Goal: Communication & Community: Share content

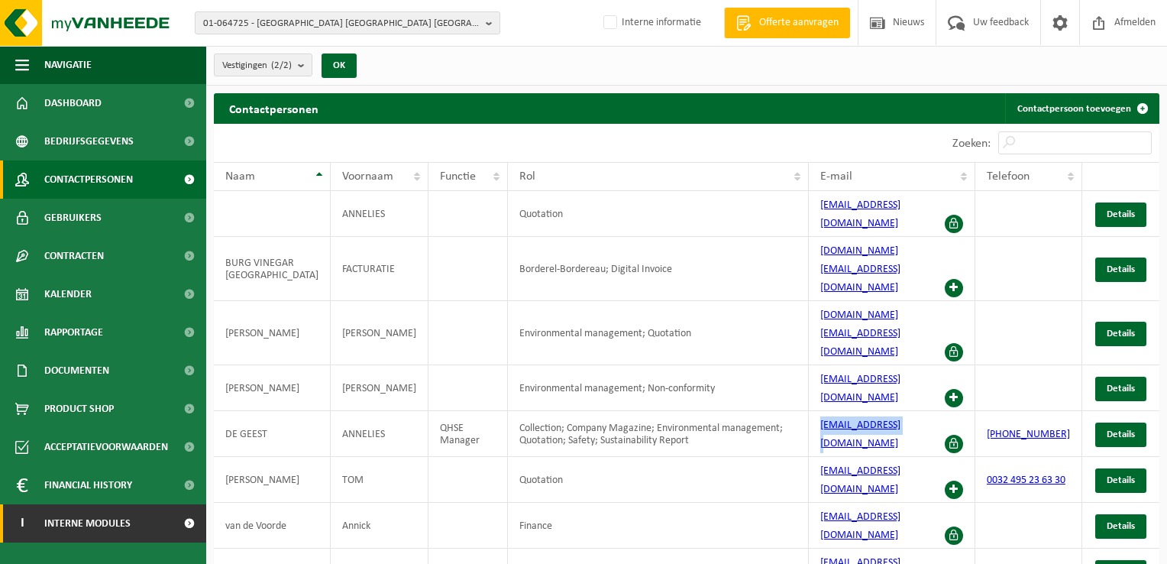
click at [160, 524] on link "I Interne modules" at bounding box center [103, 523] width 206 height 38
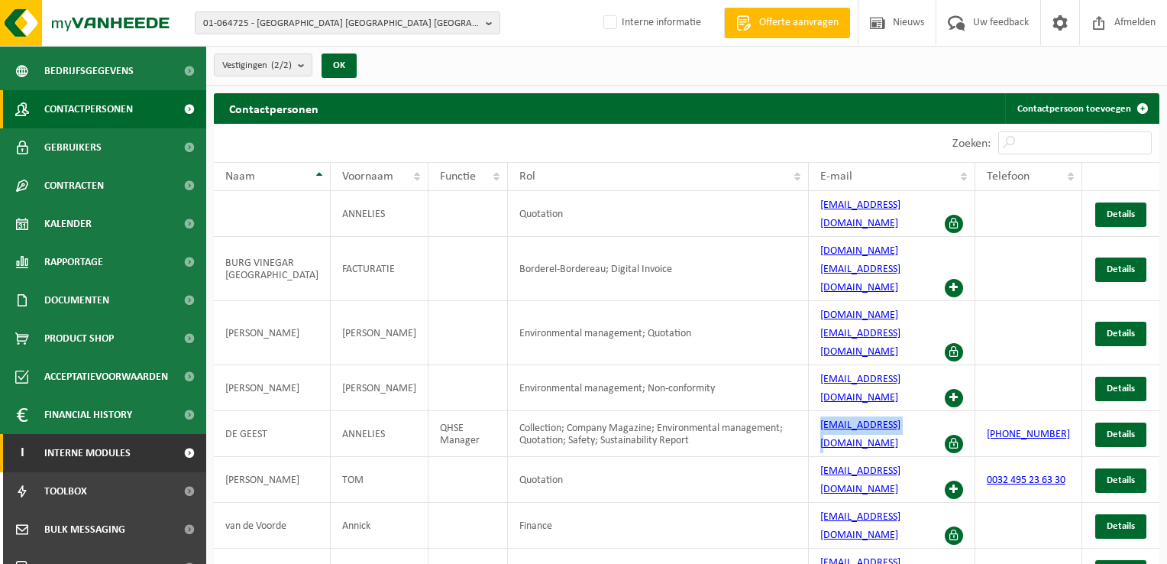
scroll to position [131, 0]
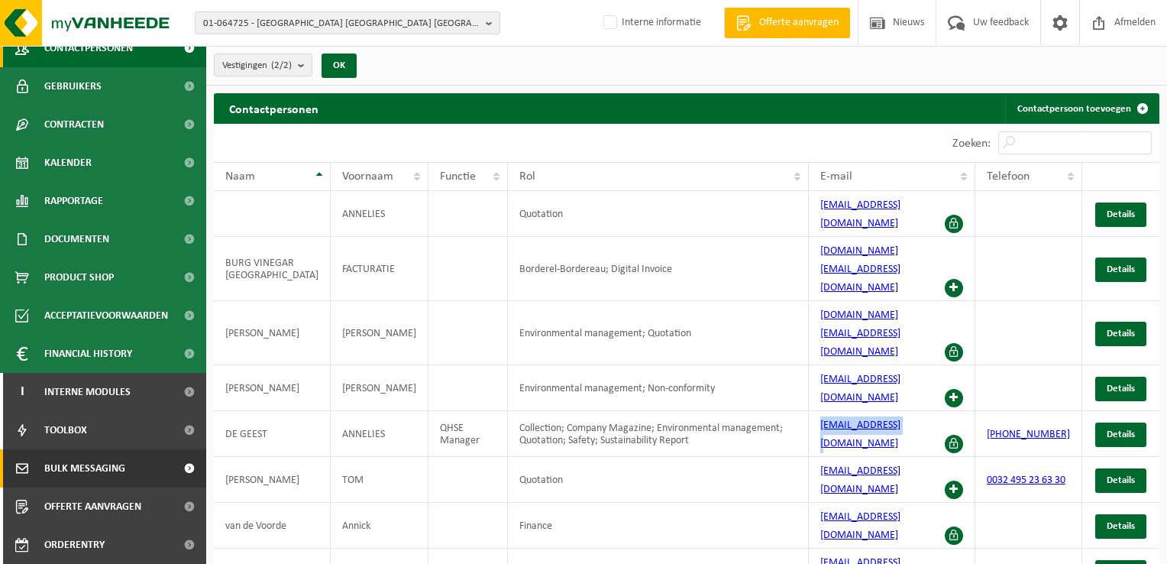
click at [118, 471] on span "Bulk Messaging" at bounding box center [84, 468] width 81 height 38
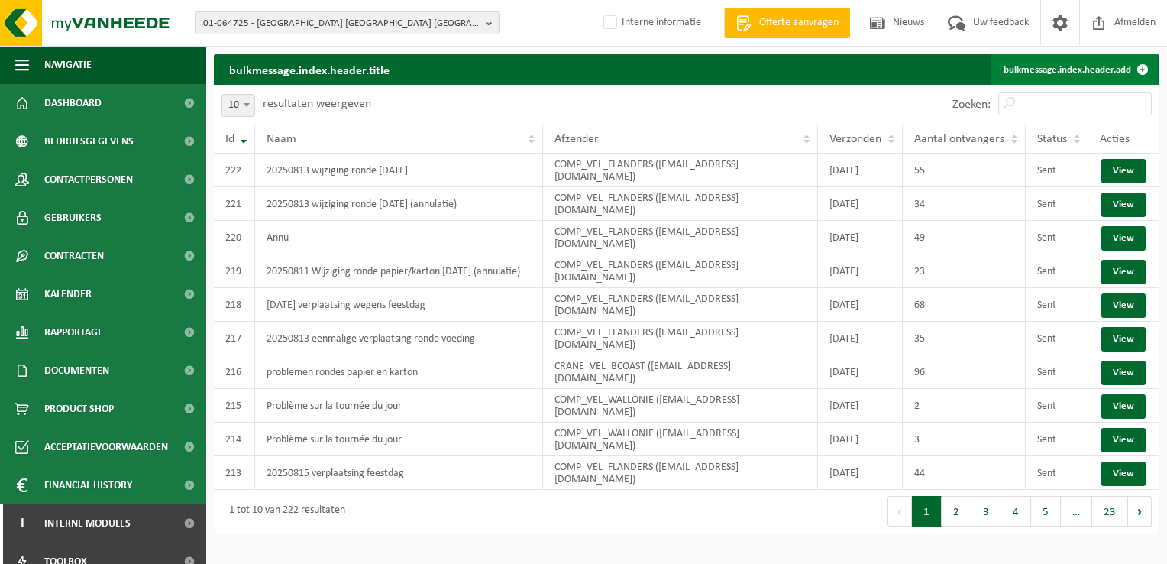
click at [1116, 64] on link "bulkmessage.index.header.add" at bounding box center [1075, 69] width 167 height 31
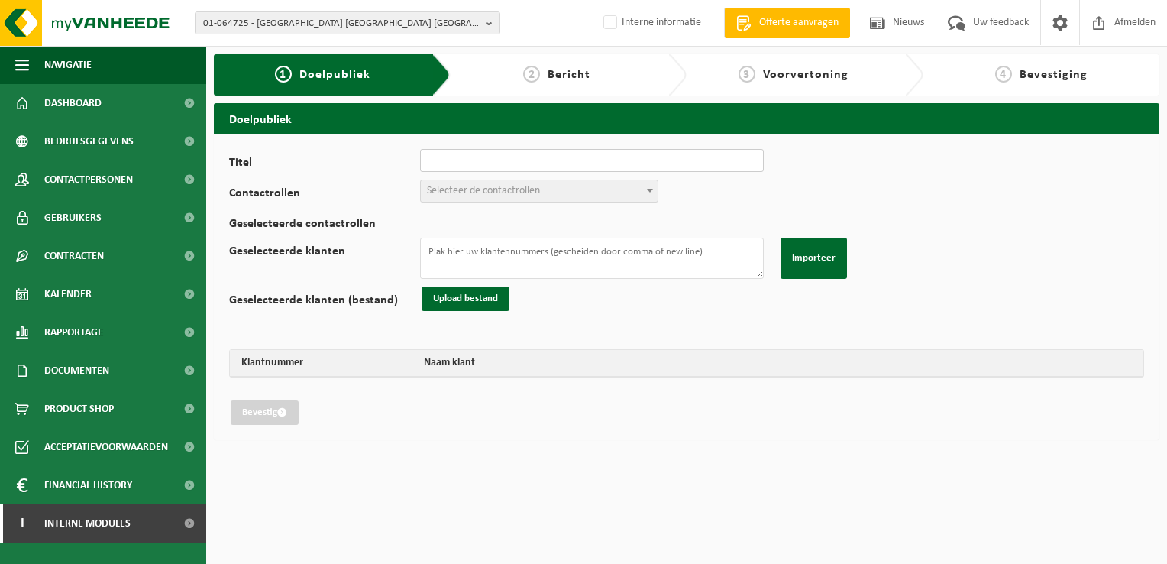
click at [469, 166] on input "Titel" at bounding box center [592, 160] width 344 height 23
type input "20250814 wijziging ronde 13/08/2025"
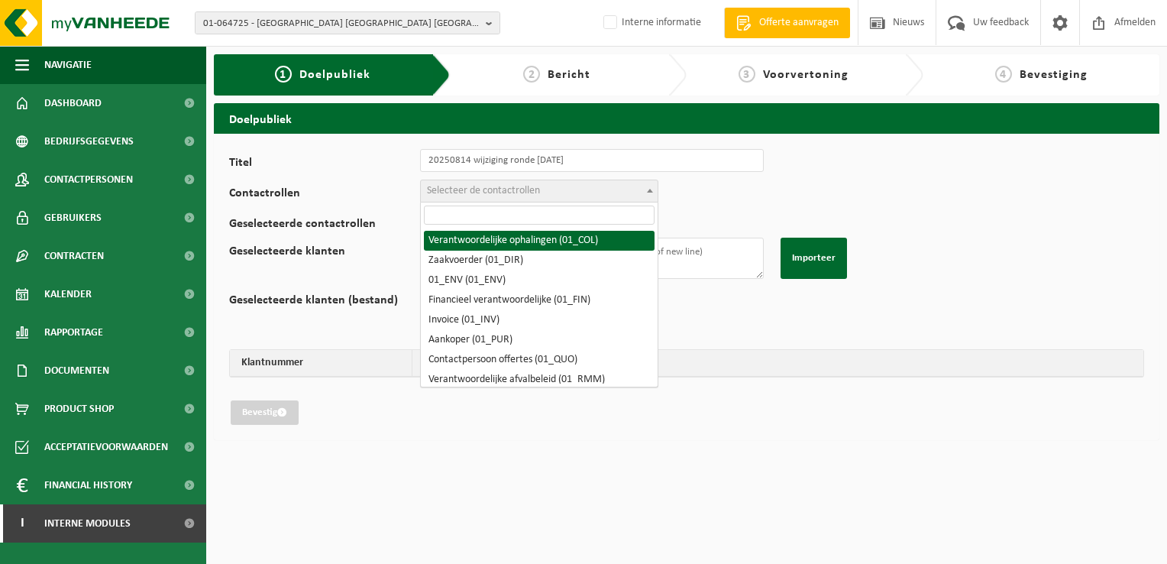
click at [500, 191] on span "Selecteer de contactrollen" at bounding box center [483, 190] width 113 height 11
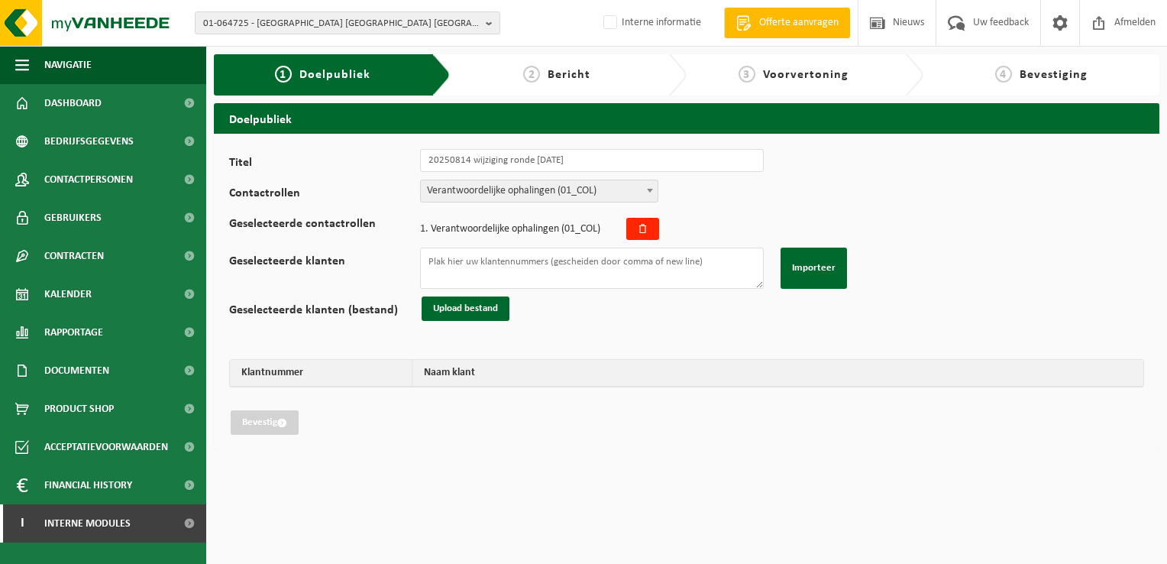
click at [585, 195] on span "Verantwoordelijke ophalingen (01_COL)" at bounding box center [539, 190] width 237 height 21
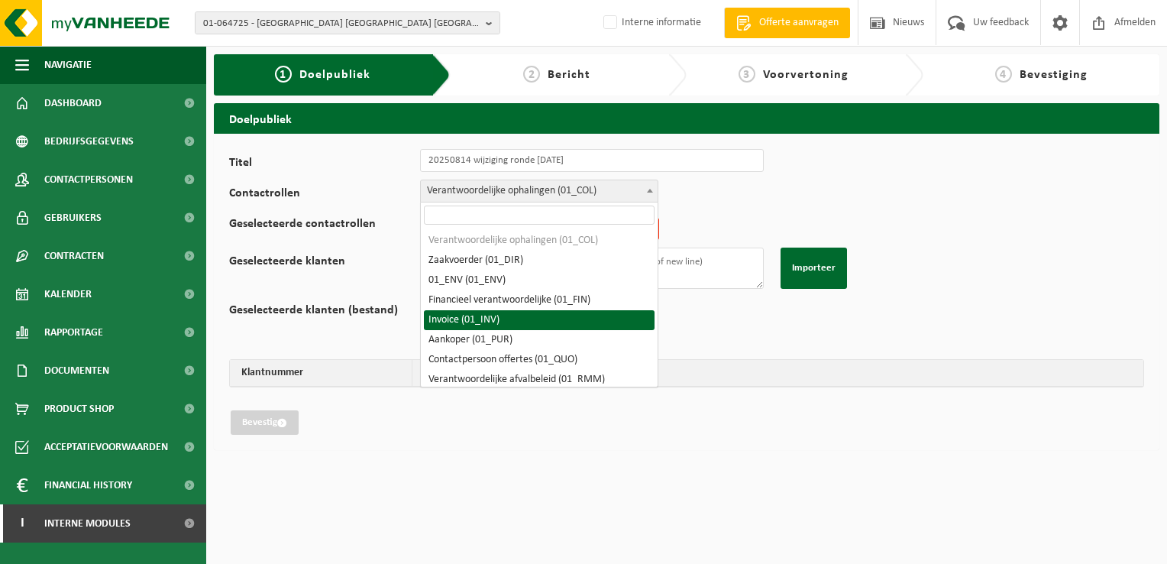
scroll to position [76, 0]
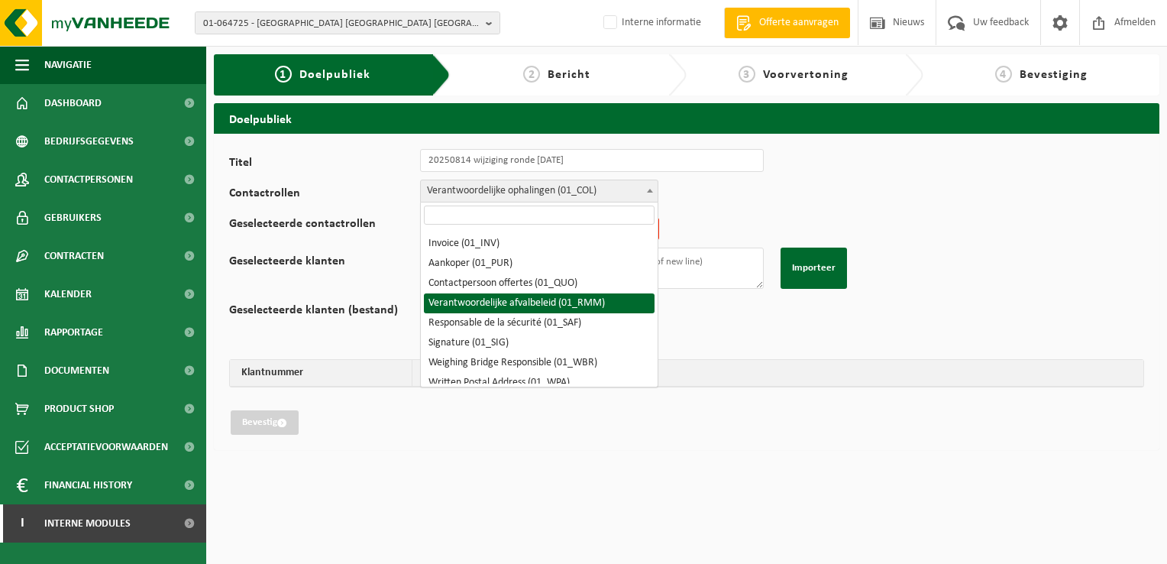
select select "01_RMM"
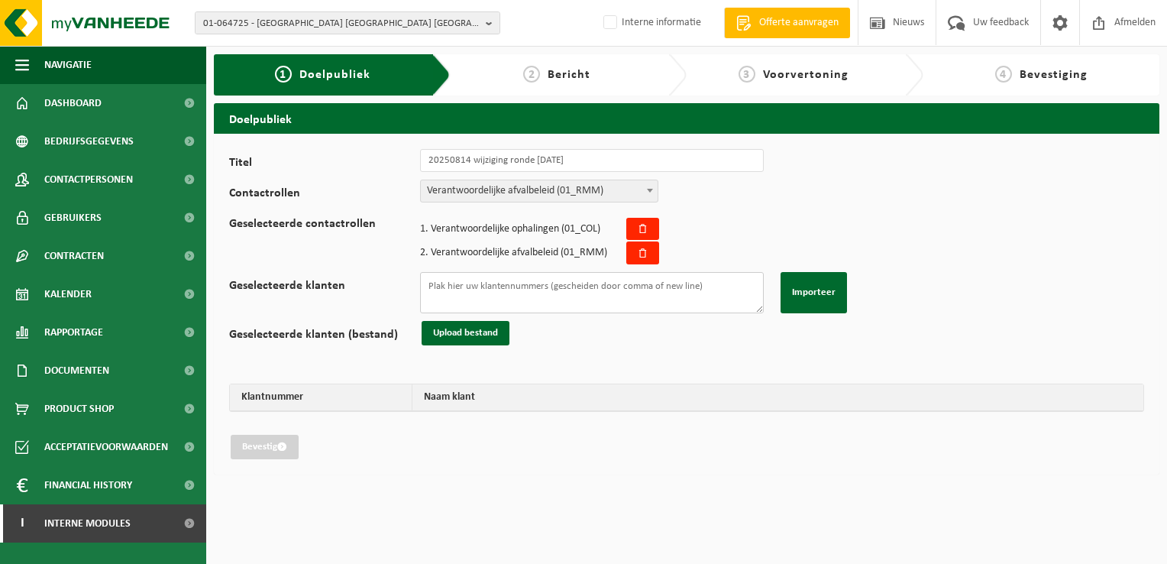
click at [564, 294] on textarea "Geselecteerde klanten" at bounding box center [592, 292] width 344 height 41
click at [539, 283] on textarea "Geselecteerde klanten" at bounding box center [592, 292] width 344 height 41
paste textarea "01-902047 10-797935 01-086896 01-000319 01-078932 02-009948 01-901050 01-076836…"
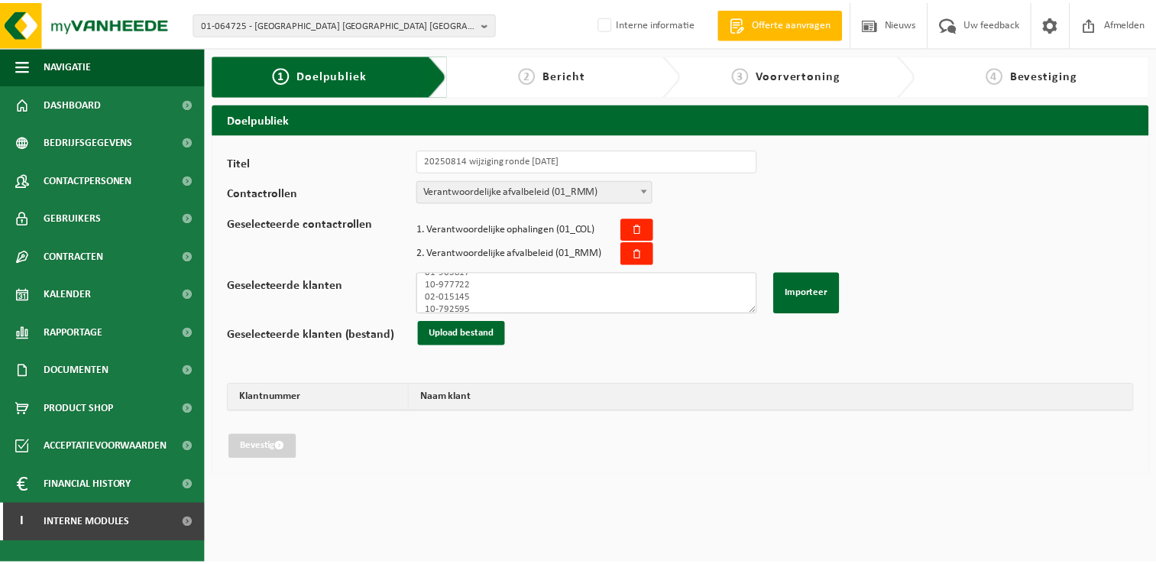
scroll to position [510, 0]
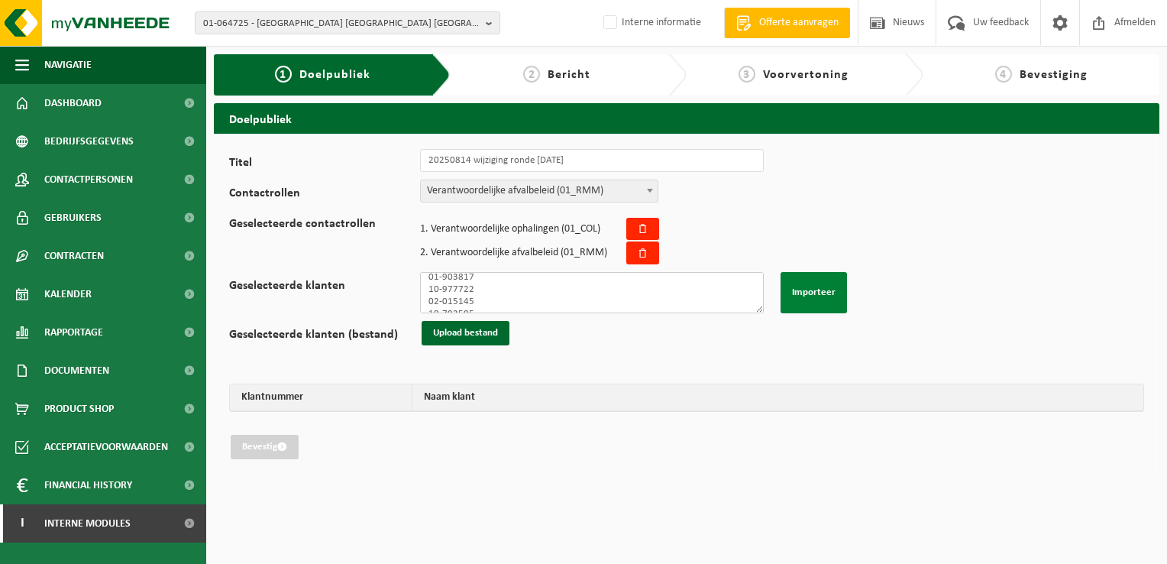
type textarea "01-902047 10-797935 01-086896 01-000319 01-078932 02-009948 01-901050 01-076836…"
click at [817, 298] on button "Importeer" at bounding box center [814, 292] width 66 height 41
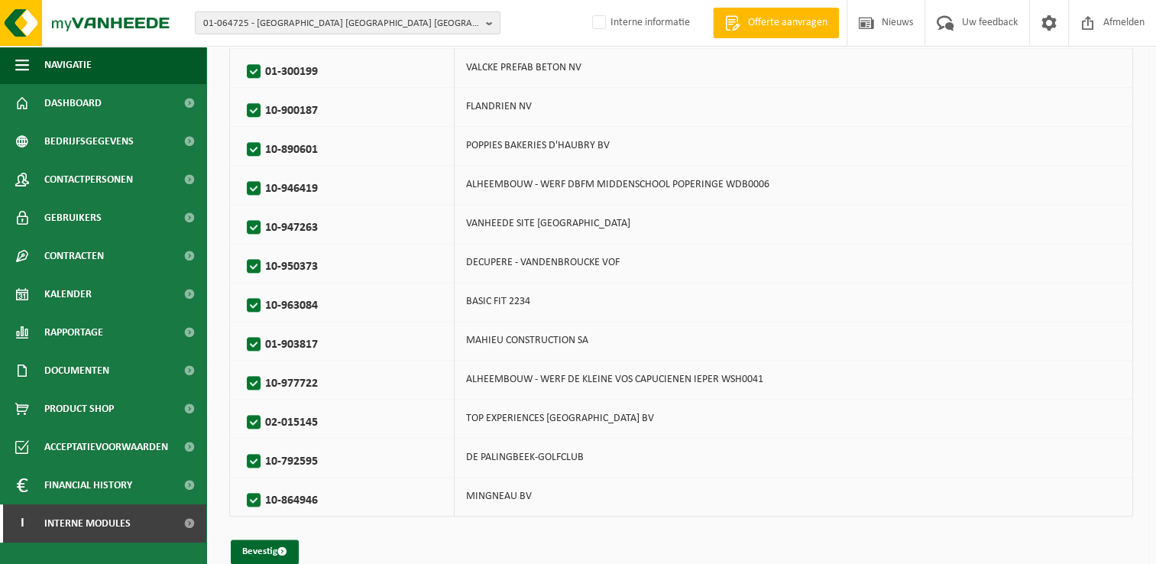
scroll to position [1661, 0]
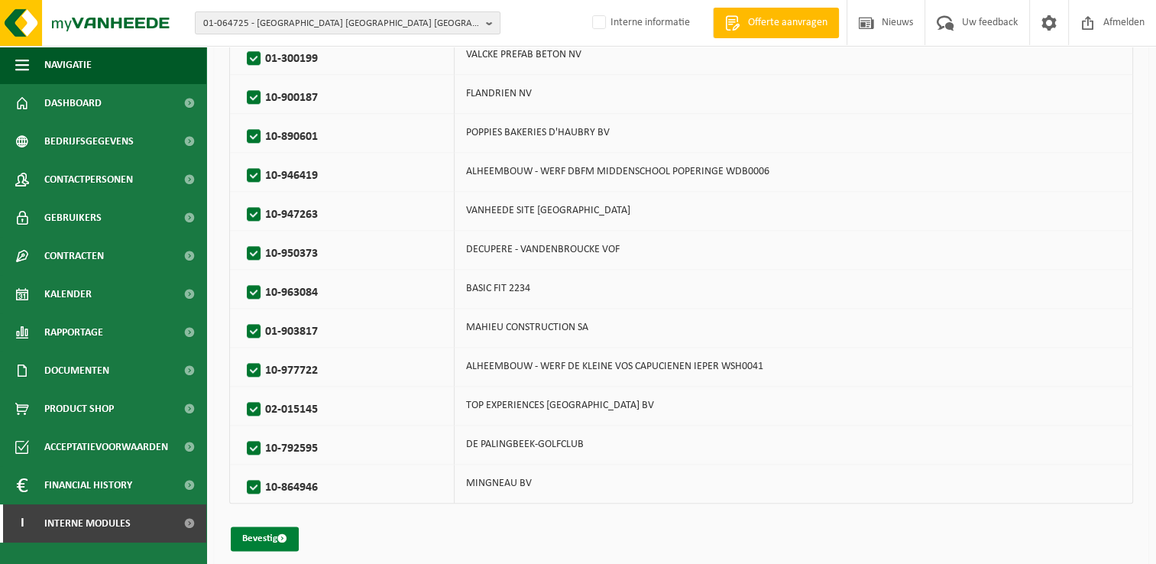
click at [251, 526] on button "Bevestig" at bounding box center [265, 538] width 68 height 24
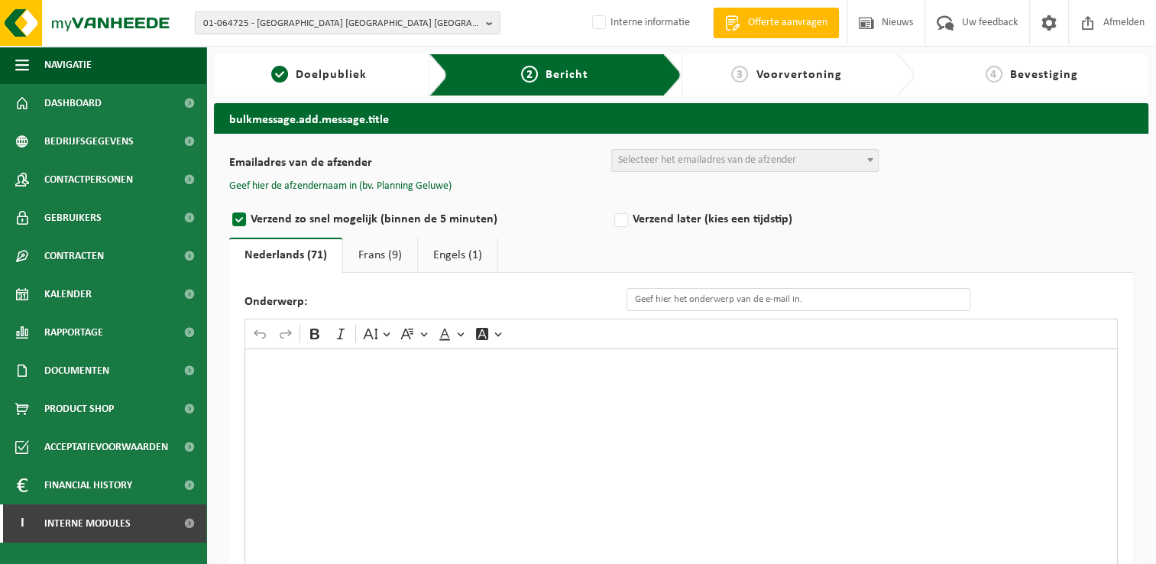
click at [725, 166] on span "Selecteer het emailadres van de afzender" at bounding box center [707, 159] width 178 height 11
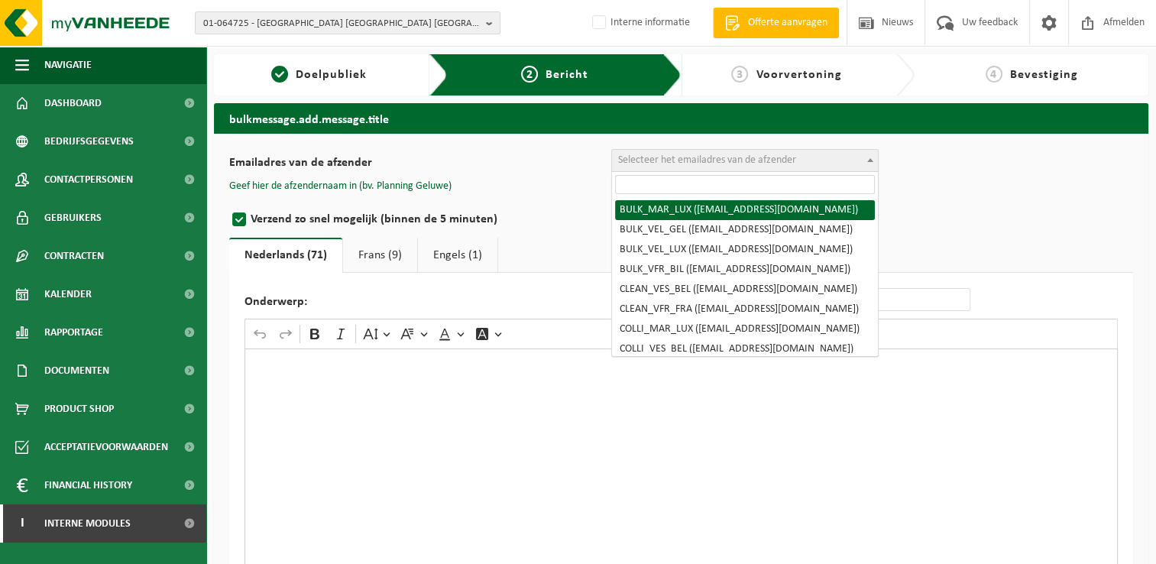
click at [734, 182] on input "search" at bounding box center [745, 184] width 260 height 19
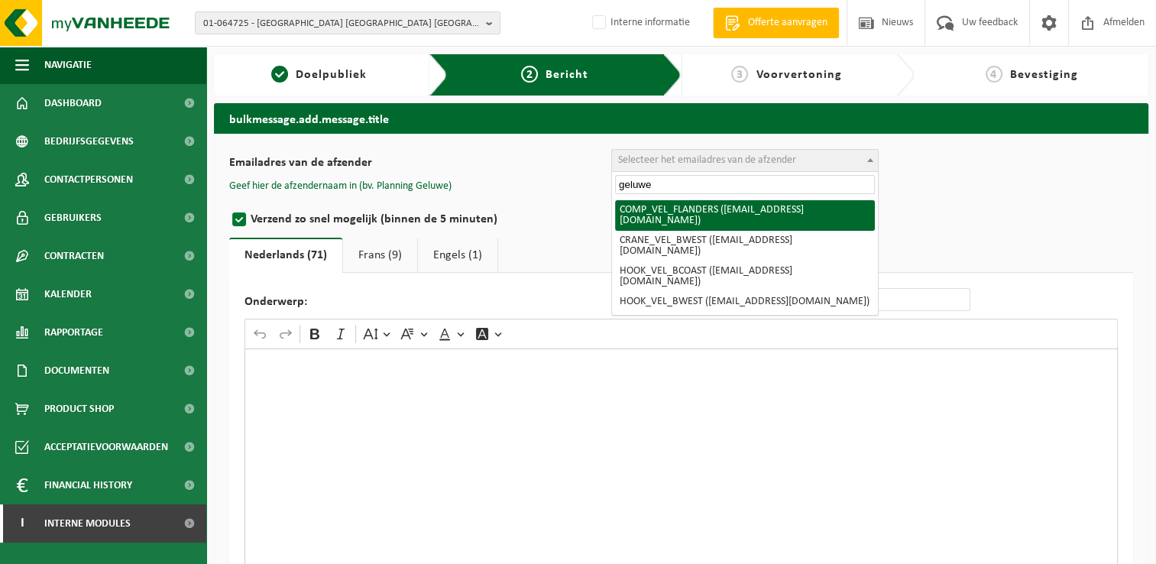
type input "geluwe"
select select "COMP_VEL_FLANDERS"
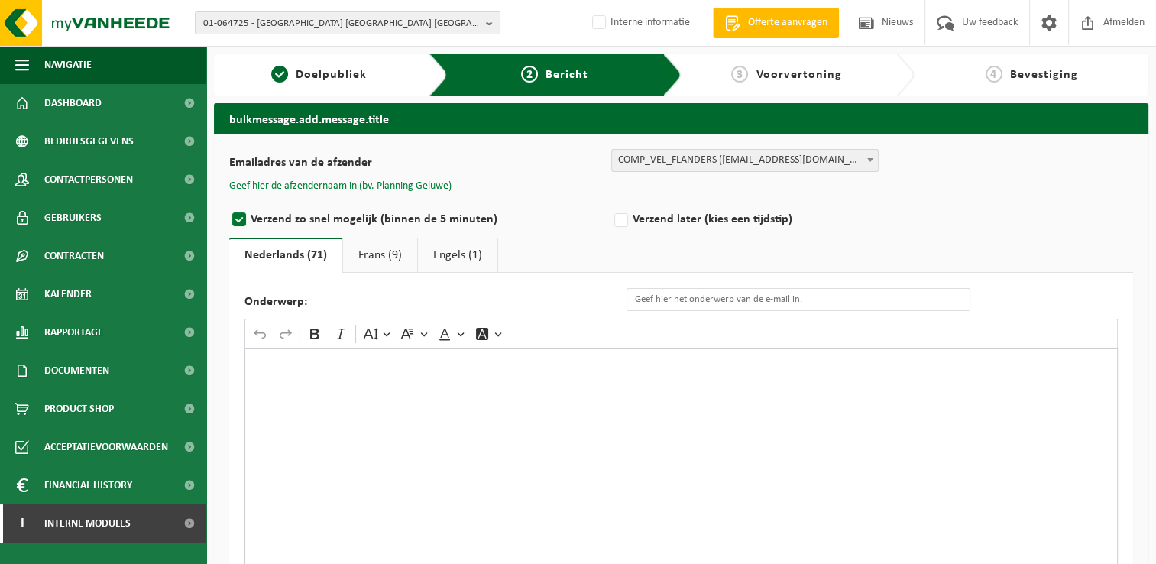
click at [437, 188] on button "Geef hier de afzendernaam in (bv. Planning Geluwe)" at bounding box center [340, 187] width 222 height 14
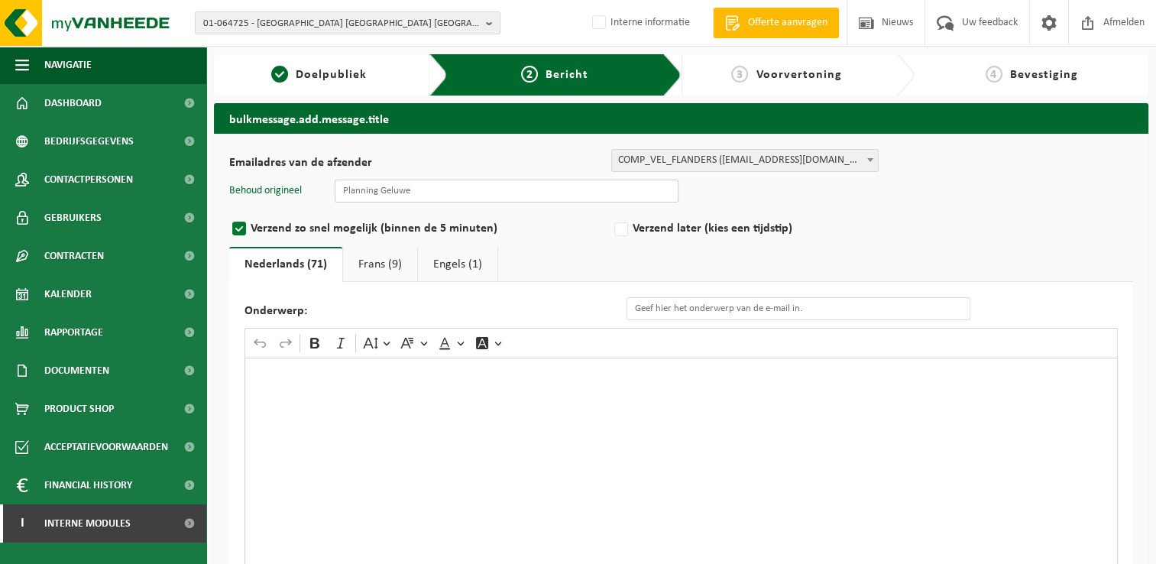
click at [471, 194] on input "text" at bounding box center [507, 191] width 344 height 23
type input "Planning Geluwe"
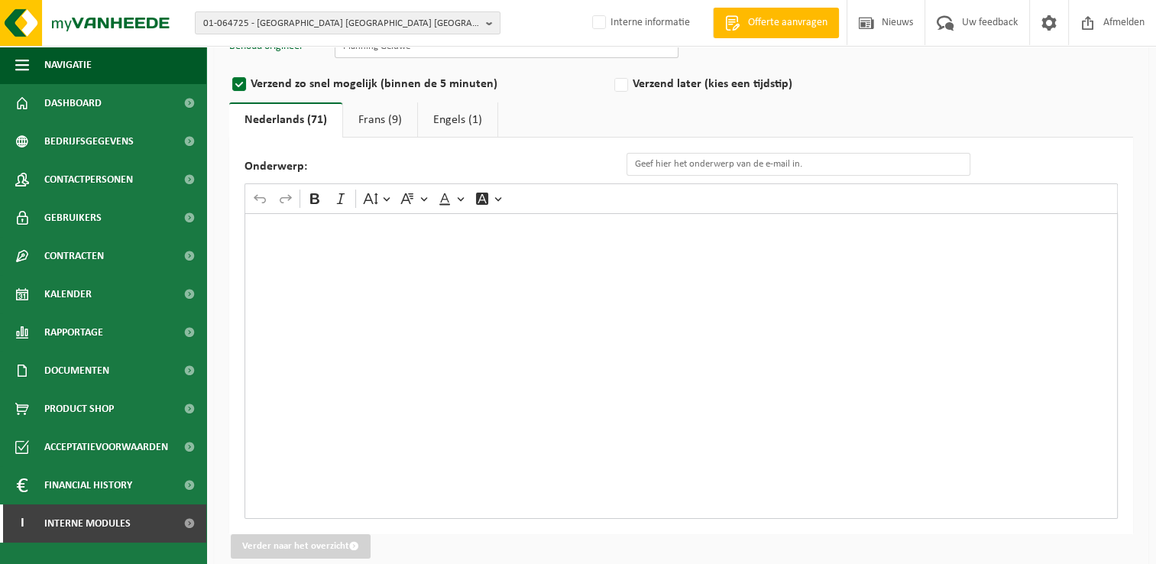
scroll to position [153, 0]
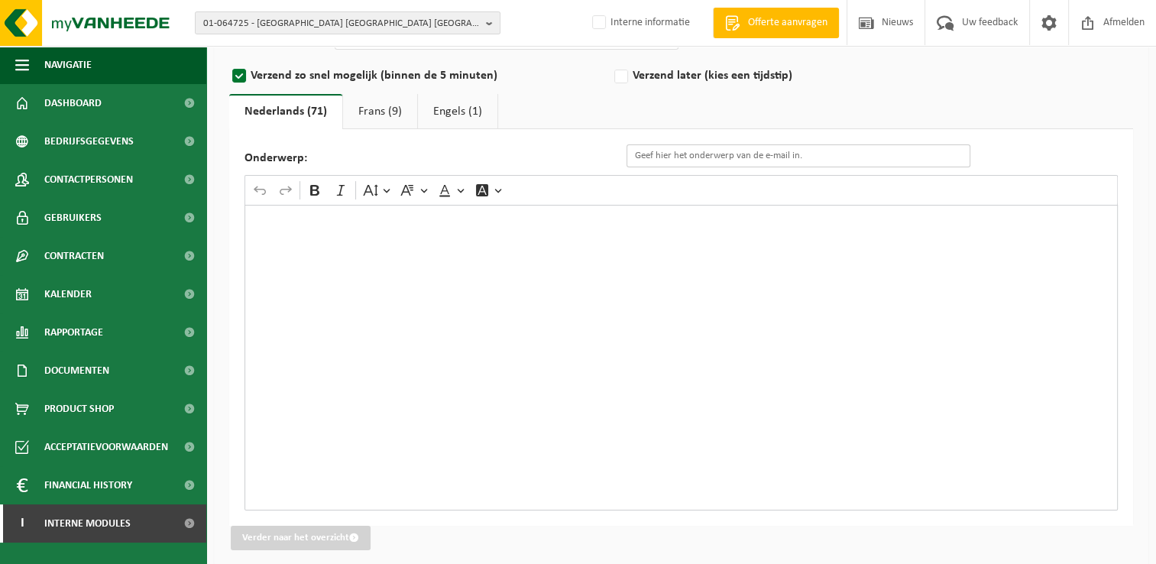
click at [694, 164] on input "Onderwerp:" at bounding box center [799, 155] width 344 height 23
click at [675, 157] on input "Onderwerp:" at bounding box center [799, 155] width 344 height 23
drag, startPoint x: 862, startPoint y: 160, endPoint x: 910, endPoint y: 177, distance: 51.0
click at [862, 160] on input "Eenmalige wijziging van de ledigingsdag van uw conatainer PMD" at bounding box center [799, 159] width 344 height 23
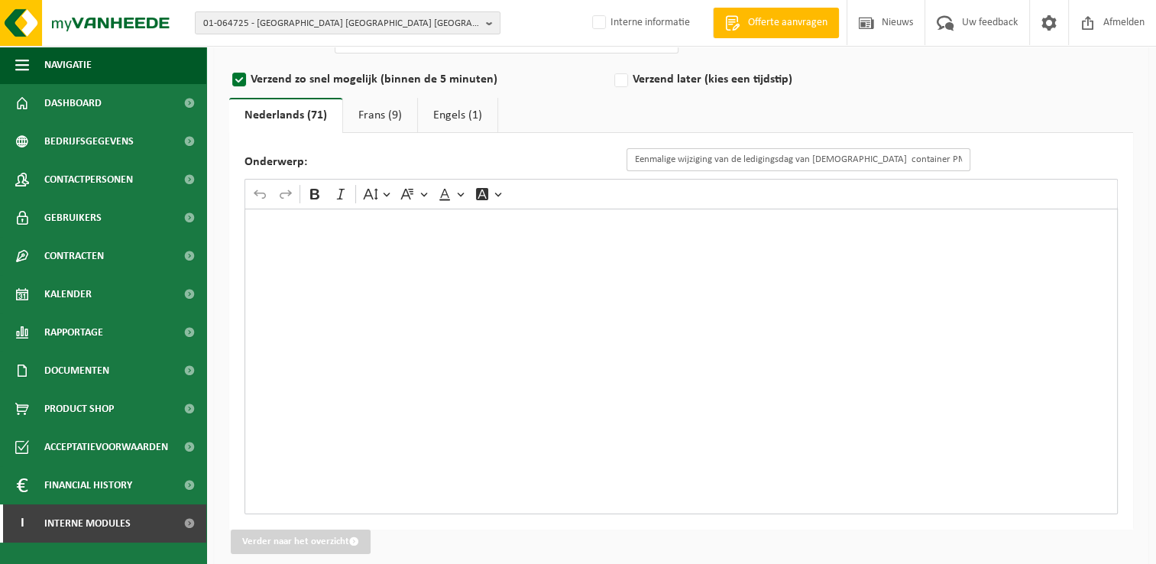
click at [908, 158] on input "Eenmalige wijziging van de ledigingsdag van uw container PMD" at bounding box center [799, 159] width 344 height 23
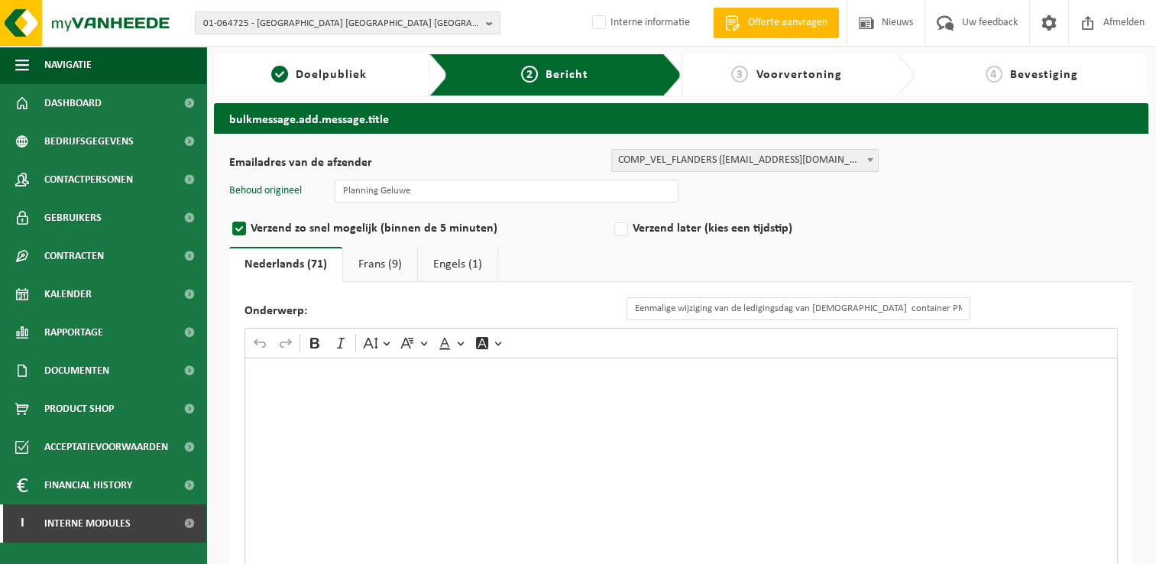
click at [554, 481] on div "Rich Text Editor. Editing area: main. Press Alt+0 for help." at bounding box center [681, 511] width 873 height 306
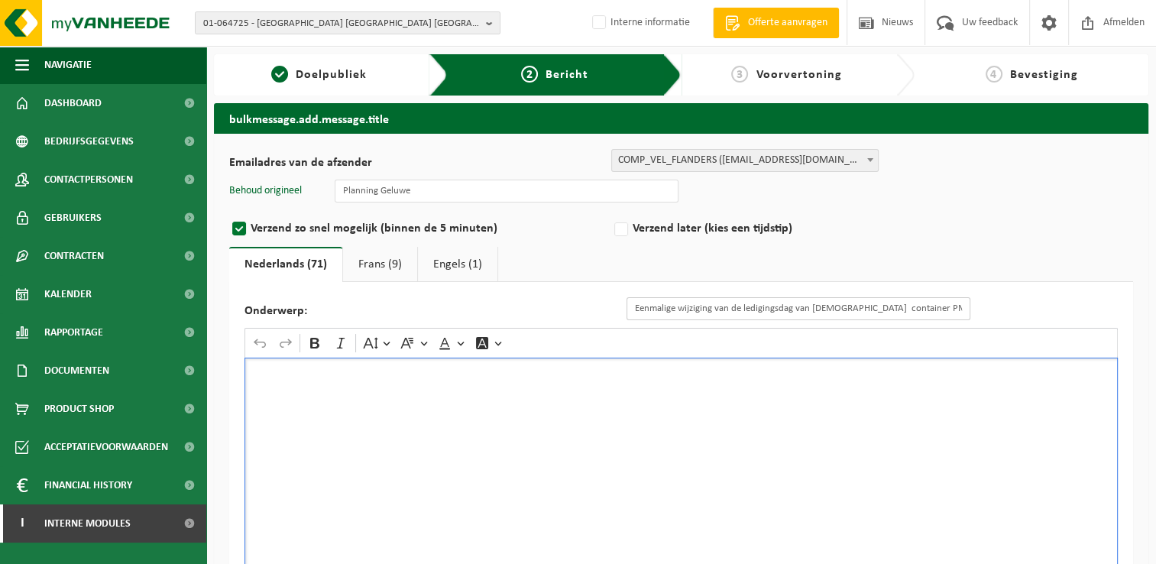
drag, startPoint x: 767, startPoint y: 313, endPoint x: 868, endPoint y: 307, distance: 101.0
click at [769, 314] on input "Eenmalige wijziging van de ledigingsdag van uw container PMD" at bounding box center [799, 308] width 344 height 23
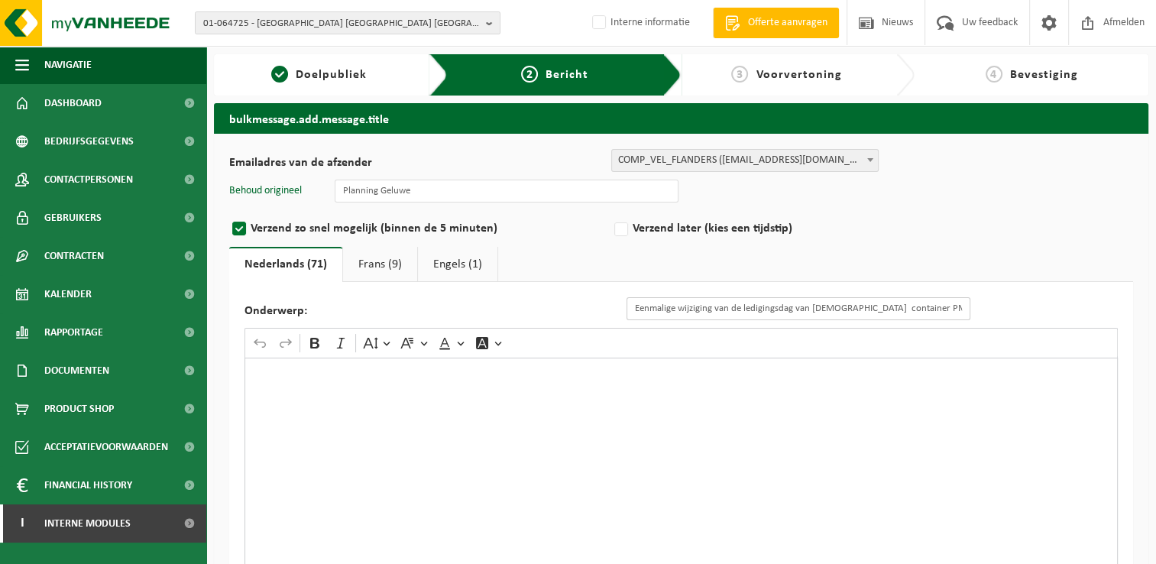
drag, startPoint x: 926, startPoint y: 306, endPoint x: 616, endPoint y: 313, distance: 310.3
click at [616, 313] on div "Onderwerp: Eenmalige wijziging van de ledigingsdag van uw container PMD" at bounding box center [615, 308] width 741 height 23
paste input "Annulatie ophaling PMD maandag 11/08/2025"
type input "Annulatie ophaling PMD maandag 11/08/2025"
click at [641, 391] on div "Rich Text Editor. Editing area: main. Press Alt+0 for help." at bounding box center [681, 511] width 873 height 306
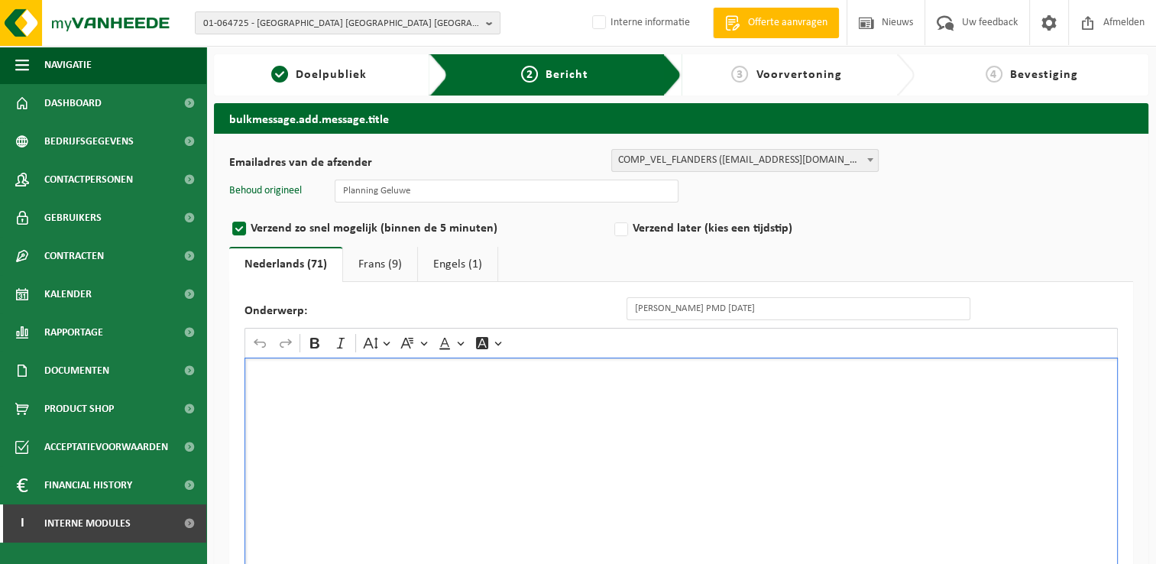
click at [639, 472] on div "Rich Text Editor. Editing area: main. Press Alt+0 for help." at bounding box center [681, 511] width 873 height 306
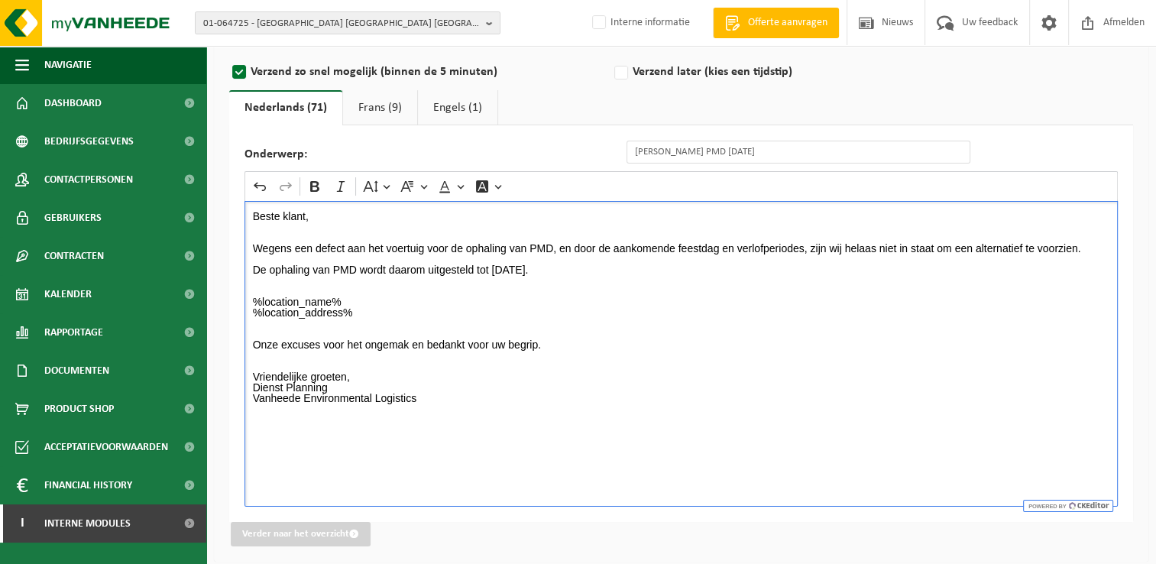
scroll to position [160, 0]
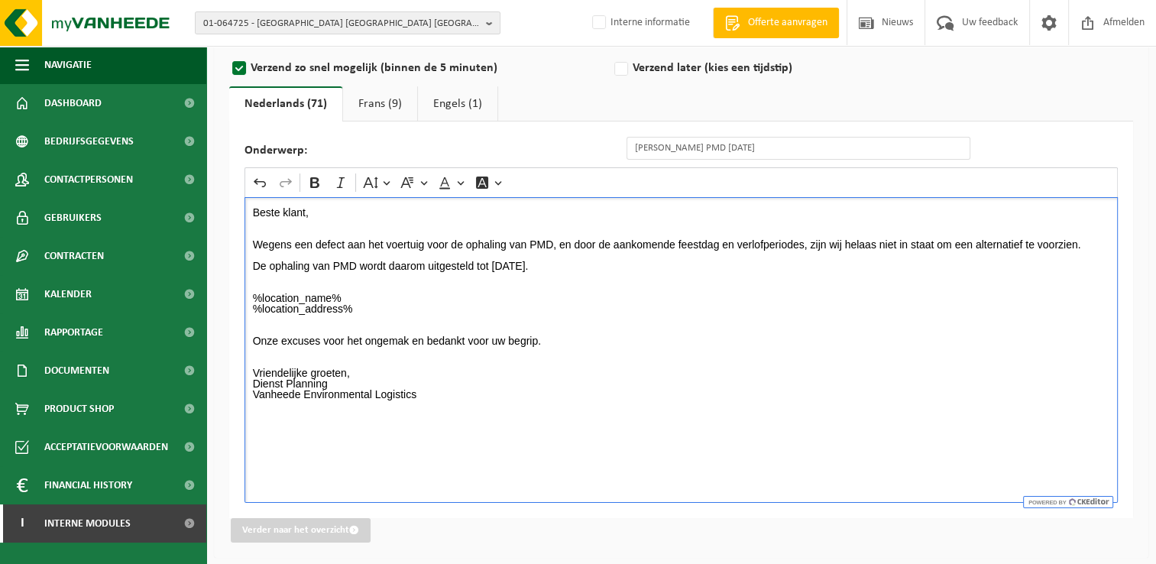
drag, startPoint x: 503, startPoint y: 261, endPoint x: 528, endPoint y: 272, distance: 27.4
click at [503, 261] on p "Beste klant, Wegens een defect aan het voertuig voor de ophaling van PMD, en do…" at bounding box center [681, 308] width 857 height 203
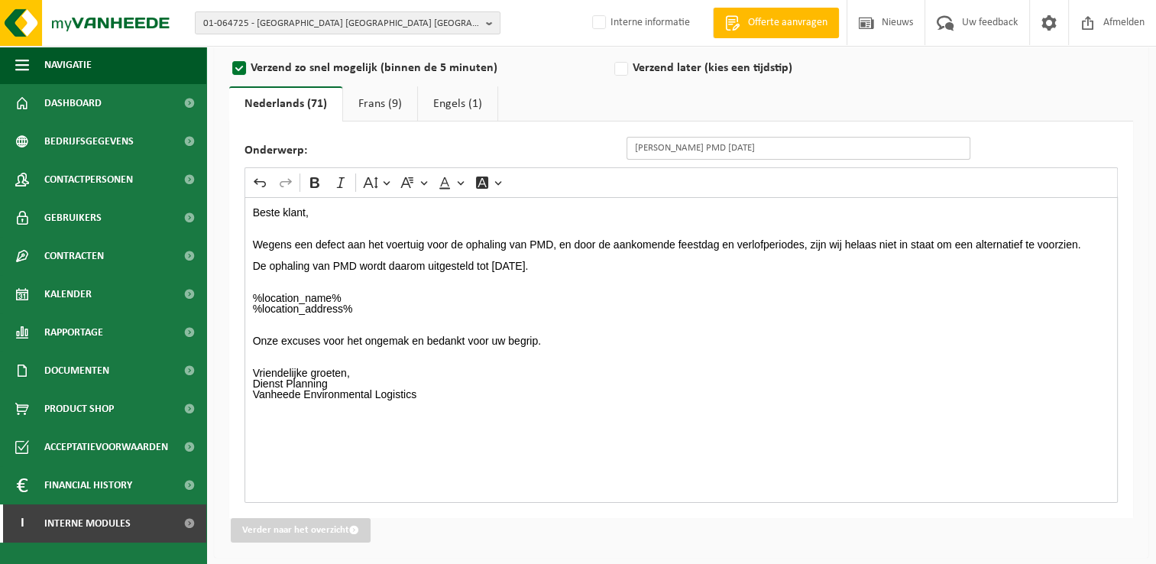
drag, startPoint x: 844, startPoint y: 149, endPoint x: 618, endPoint y: 147, distance: 225.4
click at [618, 147] on div "Onderwerp: Annulatie ophaling PMD maandag 11/08/2025" at bounding box center [615, 148] width 741 height 23
click at [376, 105] on link "Frans (9)" at bounding box center [380, 103] width 74 height 35
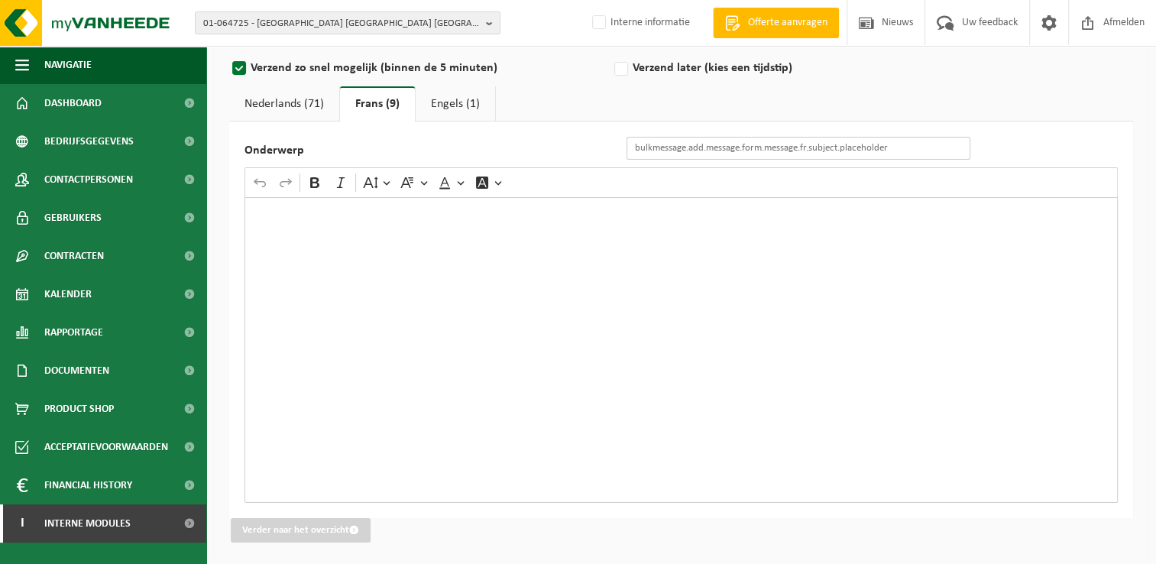
click at [814, 150] on input "Onderwerp" at bounding box center [799, 148] width 344 height 23
paste input "Annulation de la collecte des déchets PMD le lundi 11/08/2025"
type input "Annulation de la collecte des déchets PMD le lundi 11/08/2025"
click at [591, 237] on div "Rich Text Editor. Editing area: main. Press Alt+0 for help." at bounding box center [681, 350] width 873 height 306
click at [279, 106] on link "Nederlands (71)" at bounding box center [284, 103] width 110 height 35
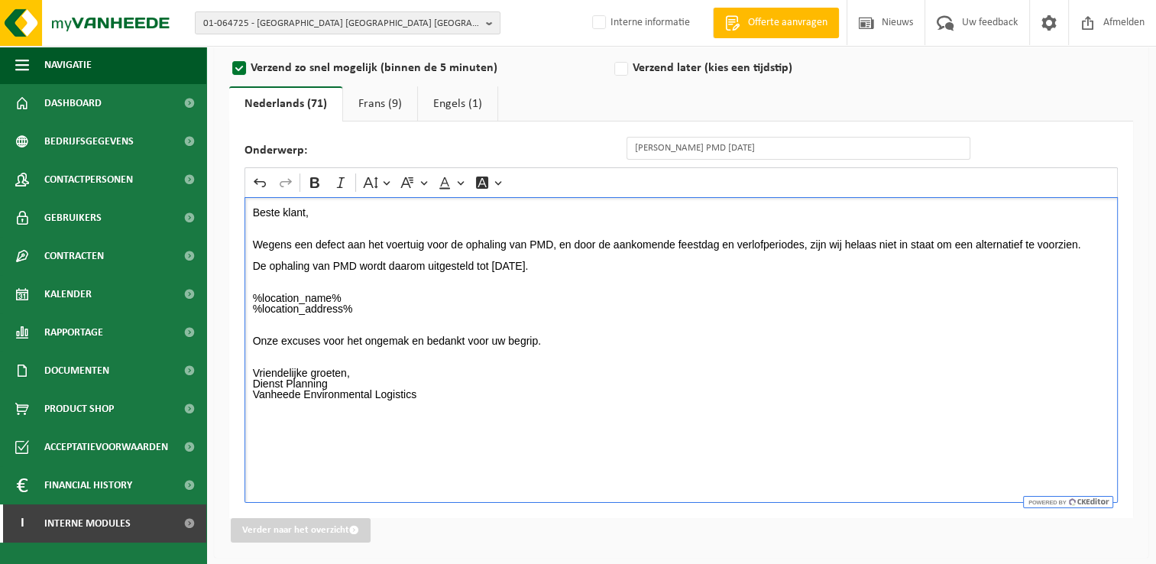
drag, startPoint x: 254, startPoint y: 211, endPoint x: 596, endPoint y: 267, distance: 346.8
click at [596, 267] on p "Beste klant, Wegens een defect aan het voertuig voor de ophaling van PMD, en do…" at bounding box center [681, 308] width 857 height 203
copy p "Beste klant, Wegens een defect aan het voertuig voor de ophaling van PMD, en do…"
drag, startPoint x: 385, startPoint y: 108, endPoint x: 374, endPoint y: 139, distance: 33.1
click at [386, 108] on link "Frans (9)" at bounding box center [380, 103] width 74 height 35
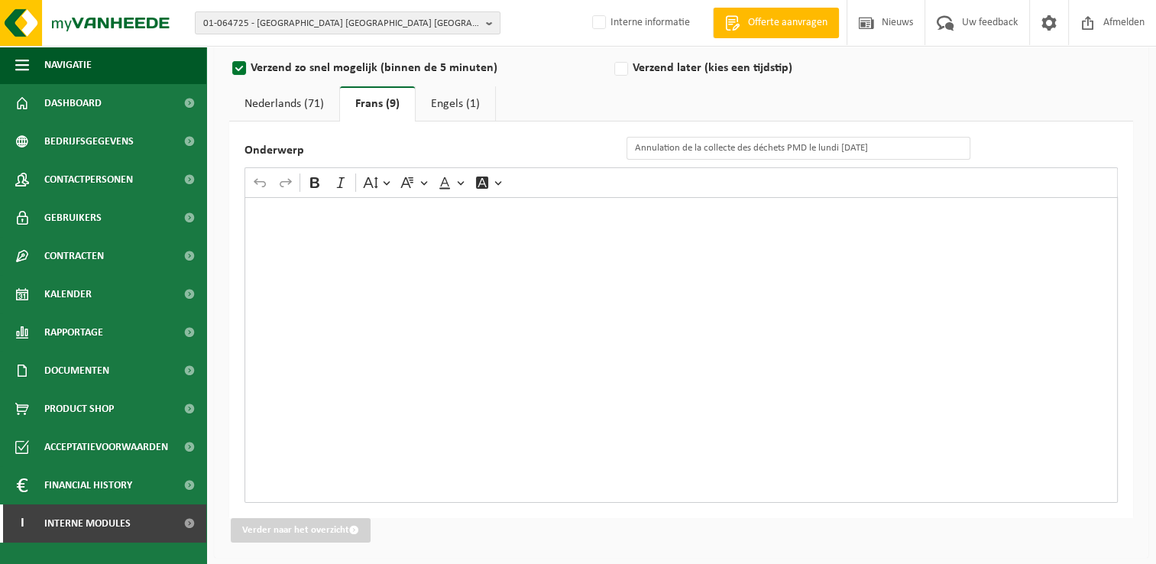
click at [324, 225] on div "Rich Text Editor. Editing area: main. Press Alt+0 for help." at bounding box center [681, 350] width 873 height 306
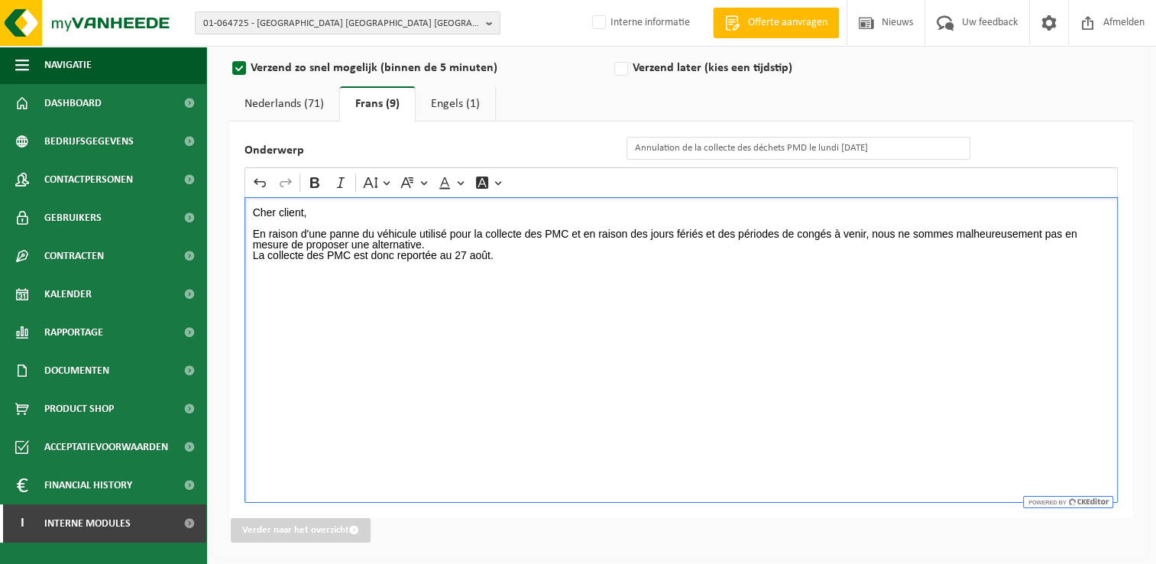
click at [458, 244] on p "En raison d'une panne du véhicule utilisé pour la collecte des PMC et en raison…" at bounding box center [681, 234] width 857 height 32
drag, startPoint x: 499, startPoint y: 264, endPoint x: 455, endPoint y: 264, distance: 43.6
click at [455, 264] on p "La collecte des PMC est donc reportée au 27 août." at bounding box center [681, 266] width 857 height 11
drag, startPoint x: 545, startPoint y: 231, endPoint x: 568, endPoint y: 231, distance: 22.9
click at [568, 231] on p "En raison d'une panne du véhicule utilisé pour la collecte des PMC et en raison…" at bounding box center [681, 234] width 857 height 32
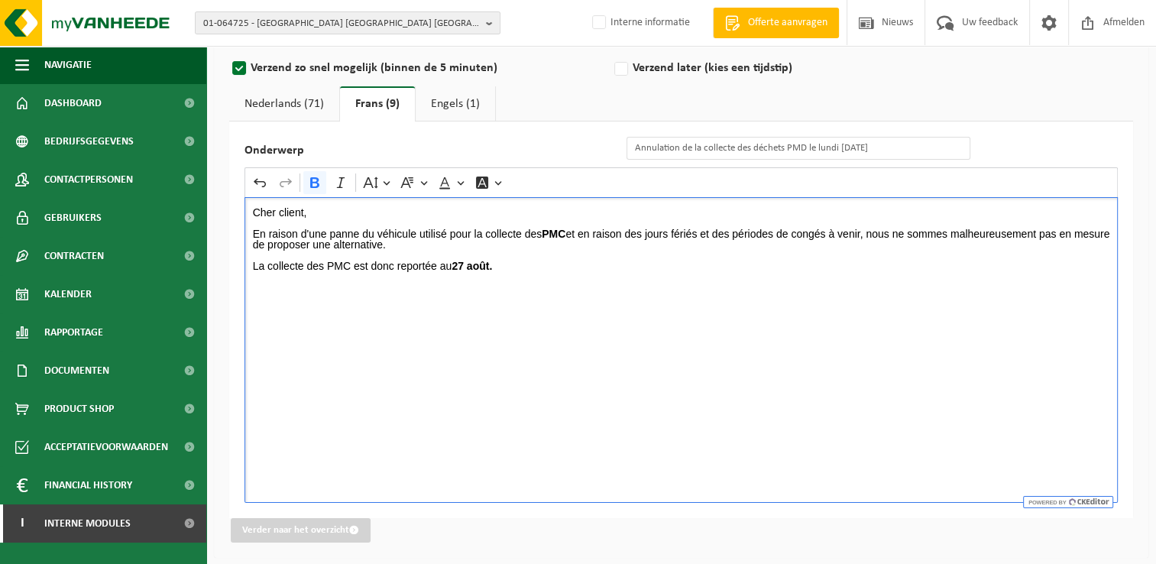
click at [300, 108] on link "Nederlands (71)" at bounding box center [284, 103] width 110 height 35
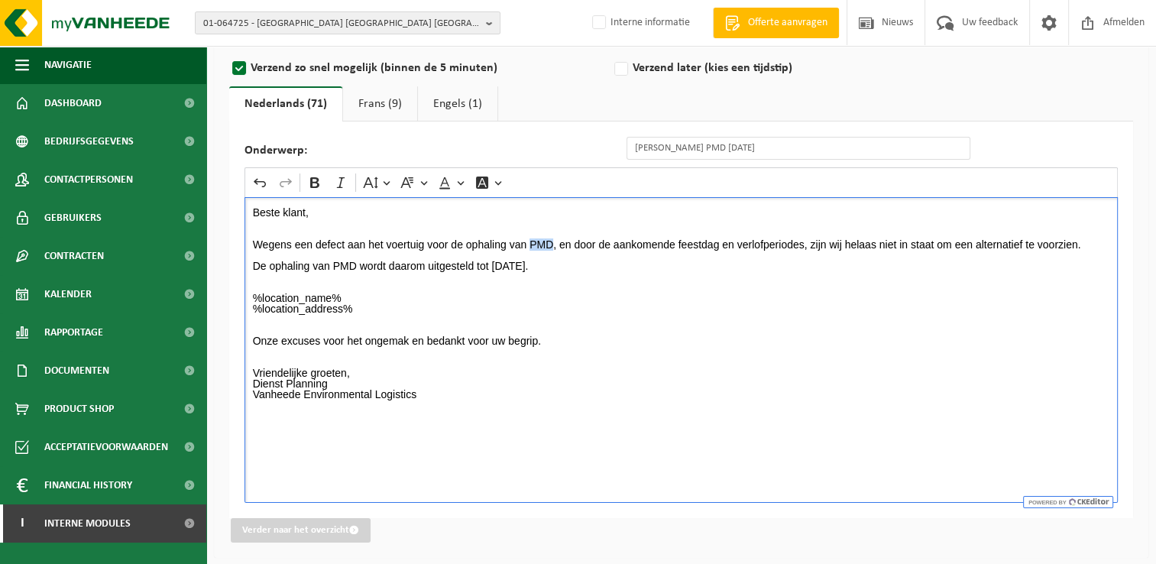
drag, startPoint x: 530, startPoint y: 241, endPoint x: 552, endPoint y: 243, distance: 21.5
click at [552, 243] on p "Beste klant, Wegens een defect aan het voertuig voor de ophaling van PMD, en do…" at bounding box center [681, 308] width 857 height 203
drag, startPoint x: 491, startPoint y: 263, endPoint x: 549, endPoint y: 264, distance: 58.1
click at [549, 264] on p "Beste klant, Wegens een defect aan het voertuig voor de ophaling van PMD , en d…" at bounding box center [681, 308] width 857 height 203
click at [361, 327] on p "Beste klant, Wegens een defect aan het voertuig voor de ophaling van PMD , en d…" at bounding box center [681, 308] width 857 height 203
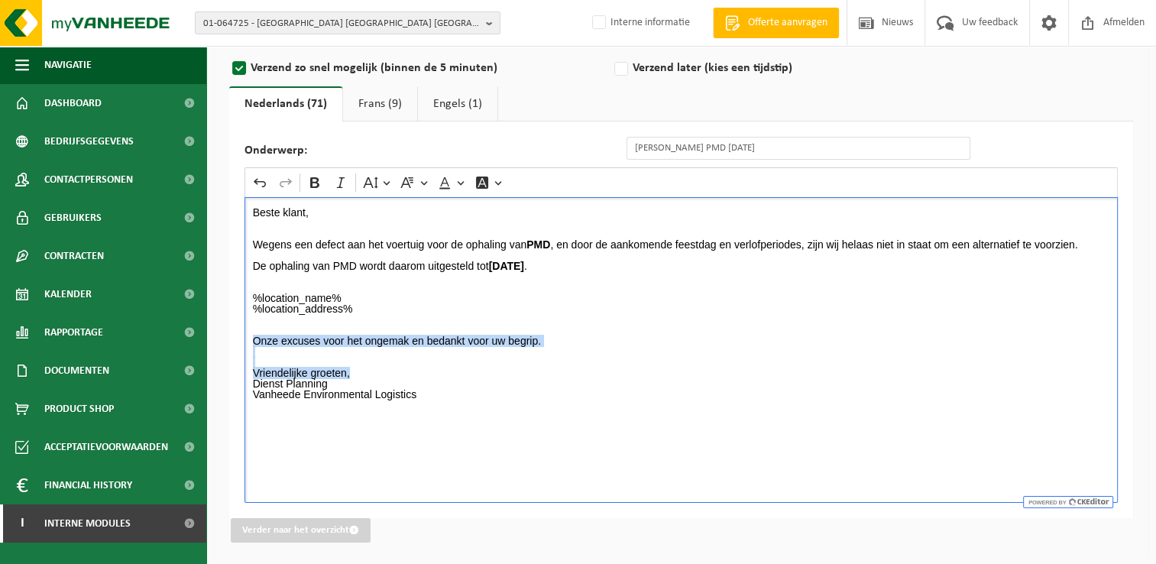
drag, startPoint x: 251, startPoint y: 337, endPoint x: 506, endPoint y: 370, distance: 256.5
click at [506, 370] on div "Beste klant, Wegens een defect aan het voertuig voor de ophaling van PMD , en d…" at bounding box center [681, 350] width 873 height 306
copy p "Onze excuses voor het ongemak en bedankt voor uw begrip. Vriendelijke groeten,"
drag, startPoint x: 382, startPoint y: 102, endPoint x: 367, endPoint y: 177, distance: 77.2
click at [382, 102] on link "Frans (9)" at bounding box center [380, 103] width 74 height 35
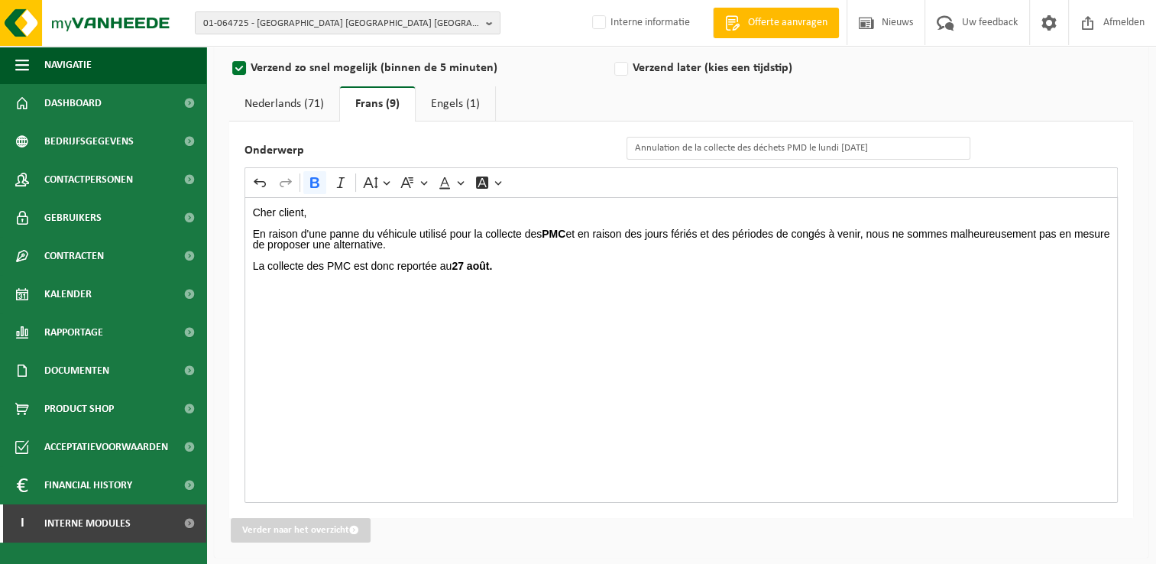
click at [306, 331] on div "Cher client, En raison d'une panne du véhicule utilisé pour la collecte des PMC…" at bounding box center [681, 350] width 873 height 306
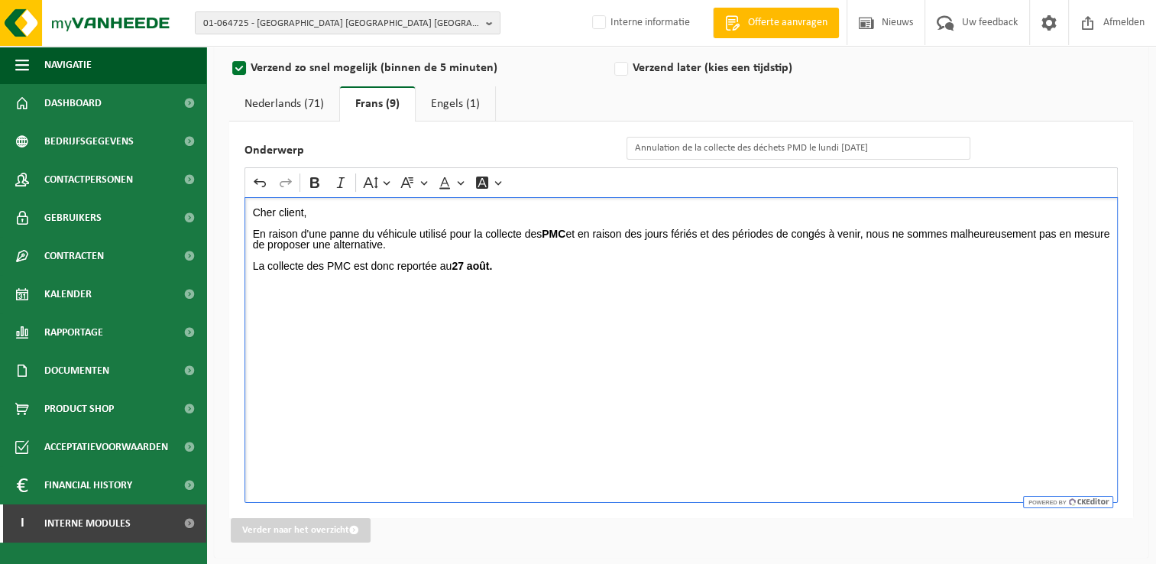
click at [527, 275] on div "Cher client, En raison d'une panne du véhicule utilisé pour la collecte des PMC…" at bounding box center [681, 350] width 873 height 306
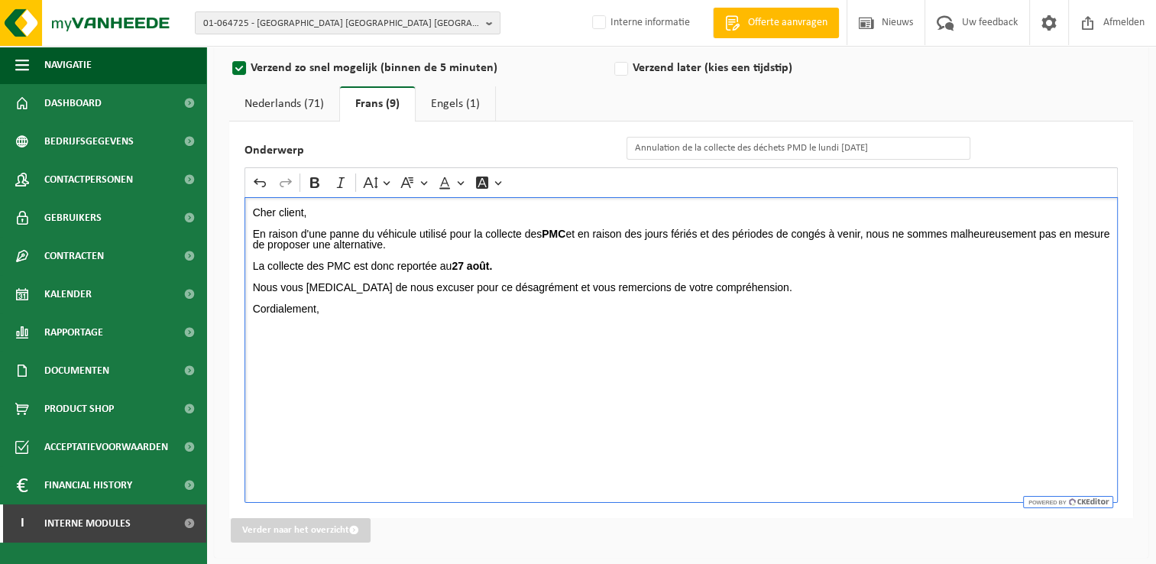
click at [527, 261] on p "La collecte des PMC est donc reportée au 27 août." at bounding box center [681, 266] width 857 height 11
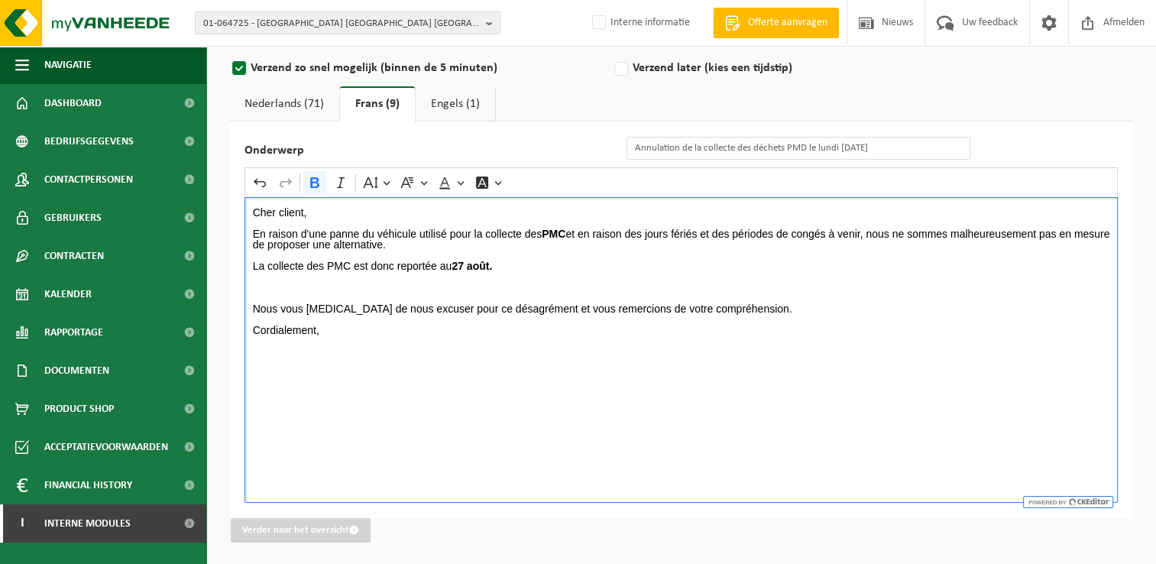
click at [288, 96] on link "Nederlands (71)" at bounding box center [284, 103] width 110 height 35
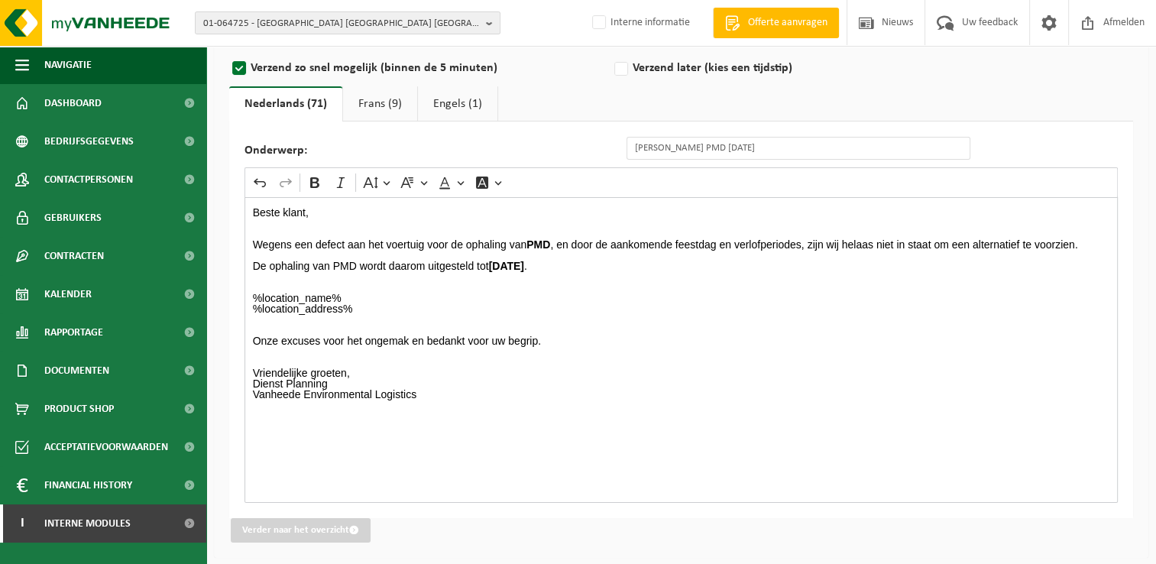
click at [488, 305] on p "Beste klant, Wegens een defect aan het voertuig voor de ophaling van PMD , en d…" at bounding box center [681, 308] width 857 height 203
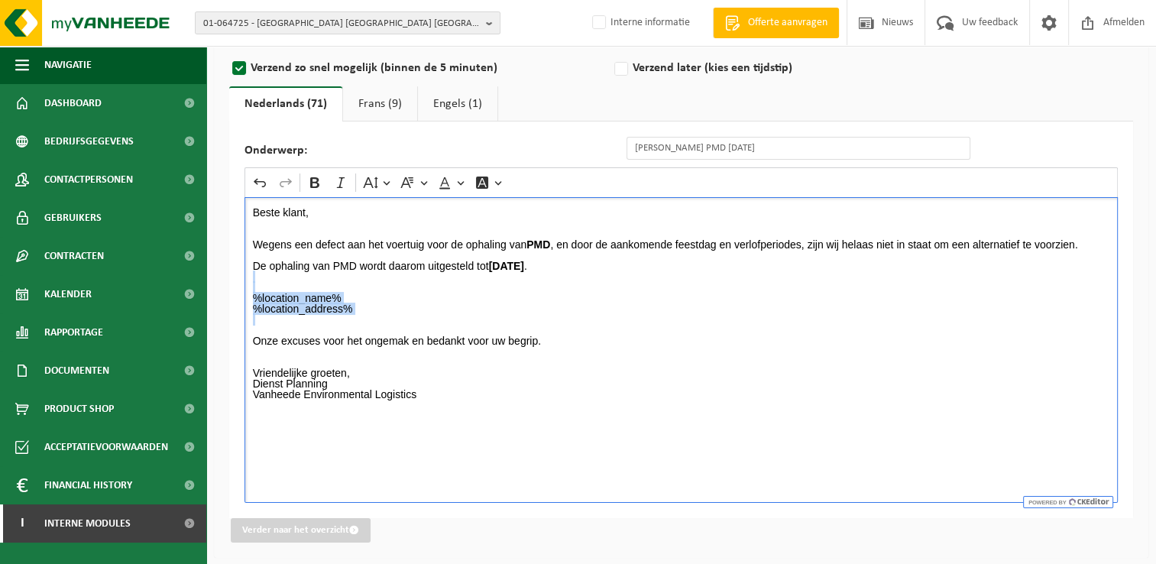
drag, startPoint x: 269, startPoint y: 286, endPoint x: 376, endPoint y: 329, distance: 115.2
click at [376, 329] on p "Beste klant, Wegens een defect aan het voertuig voor de ophaling van PMD , en d…" at bounding box center [681, 308] width 857 height 203
copy p "%location_name% %location_address%"
click at [385, 107] on link "Frans (9)" at bounding box center [380, 103] width 74 height 35
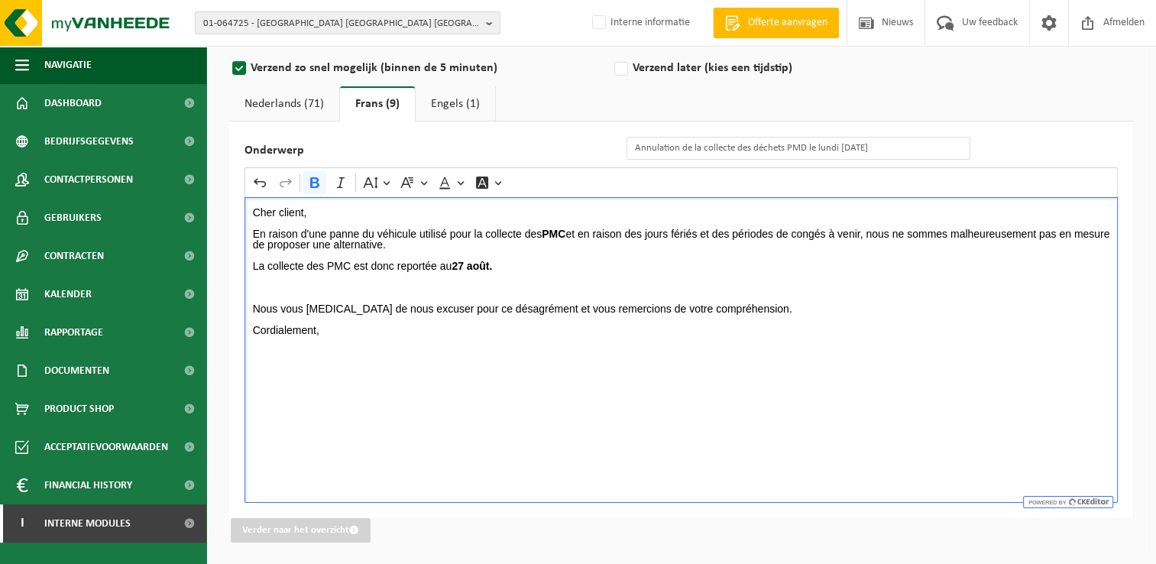
click at [345, 289] on p "Rich Text Editor. Editing area: main. Press Alt+0 for help." at bounding box center [681, 287] width 857 height 11
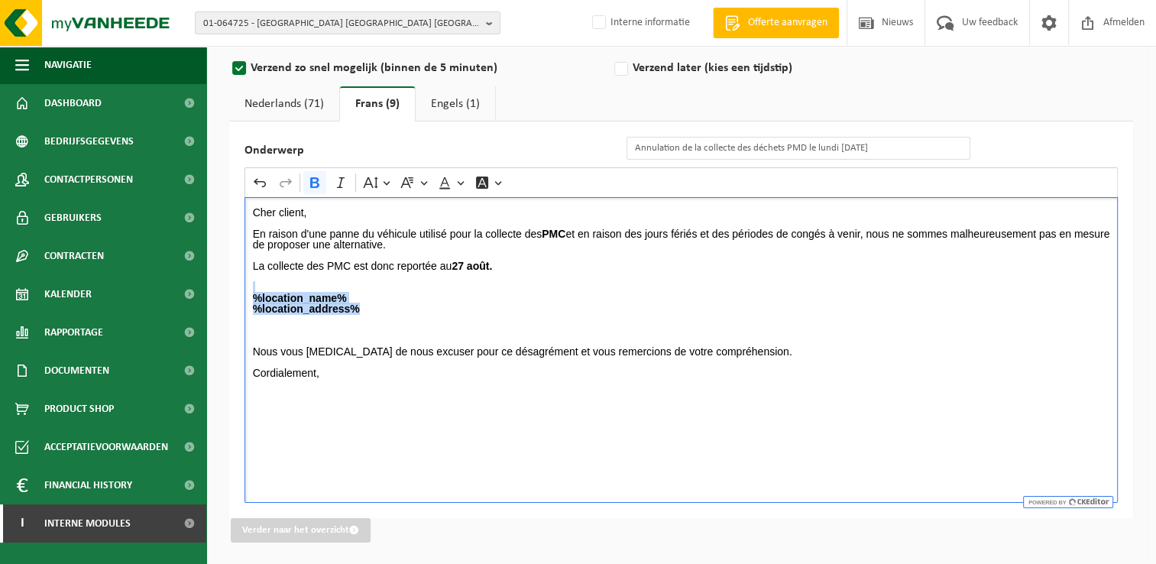
drag, startPoint x: 373, startPoint y: 304, endPoint x: 257, endPoint y: 289, distance: 116.4
click at [257, 289] on p "%location_name% %location_address% ⁠⁠⁠⁠⁠⁠⁠" at bounding box center [681, 308] width 857 height 53
click at [436, 313] on p "%location_name% %location_address%" at bounding box center [681, 308] width 857 height 53
click at [313, 414] on div "Cher client, En raison d'une panne du véhicule utilisé pour la collecte des PMC…" at bounding box center [681, 350] width 873 height 306
click at [287, 108] on link "Nederlands (71)" at bounding box center [284, 103] width 110 height 35
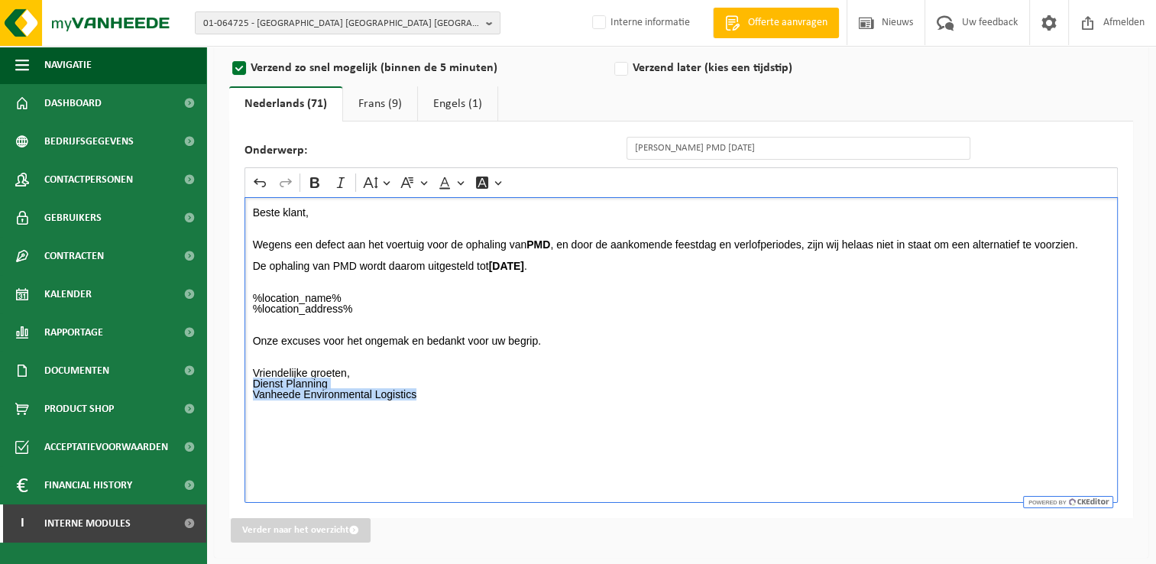
drag, startPoint x: 248, startPoint y: 381, endPoint x: 465, endPoint y: 395, distance: 217.4
click at [465, 395] on div "Beste klant, Wegens een defect aan het voertuig voor de ophaling van PMD , en d…" at bounding box center [681, 350] width 873 height 306
copy p "Dienst Planning Vanheede Environmental Logistics"
click at [362, 105] on link "Frans (9)" at bounding box center [380, 103] width 74 height 35
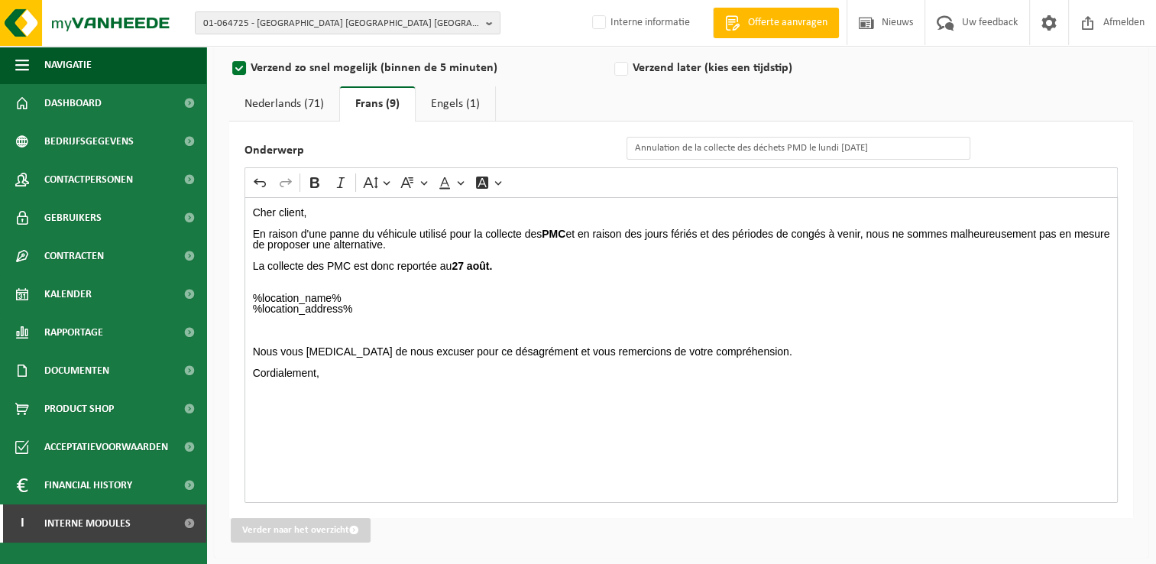
click at [253, 411] on div "Cher client, En raison d'une panne du véhicule utilisé pour la collecte des PMC…" at bounding box center [681, 350] width 873 height 306
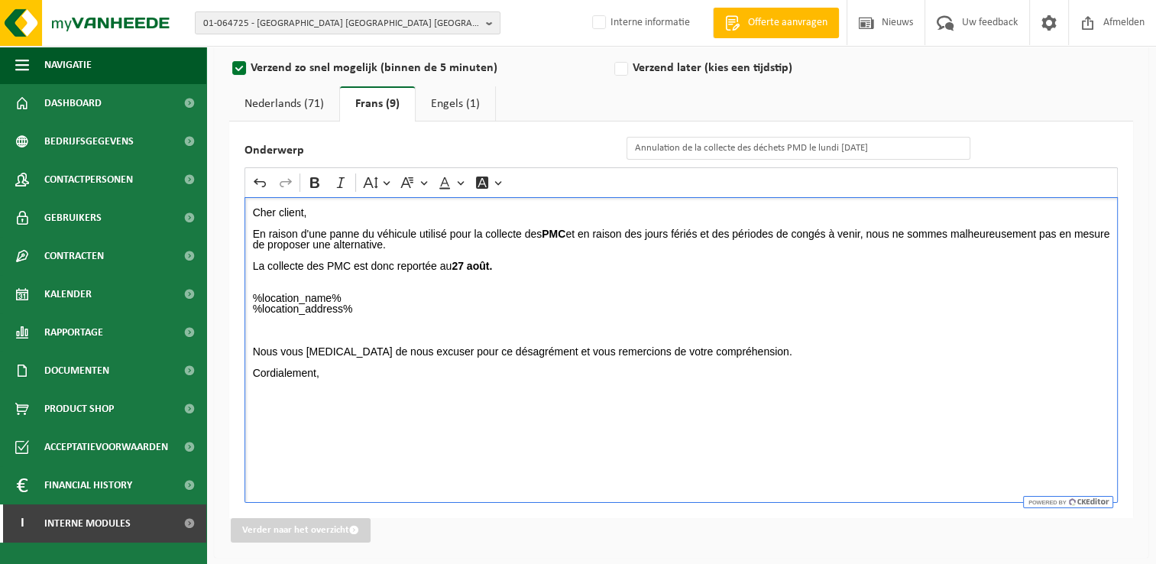
click at [377, 375] on p "Cordialement," at bounding box center [681, 367] width 857 height 21
drag, startPoint x: 330, startPoint y: 386, endPoint x: 354, endPoint y: 393, distance: 24.9
click at [354, 393] on div "Cher client, En raison d'une panne du véhicule utilisé pour la collecte des PMC…" at bounding box center [681, 350] width 873 height 306
click at [287, 96] on link "Nederlands (71)" at bounding box center [284, 103] width 110 height 35
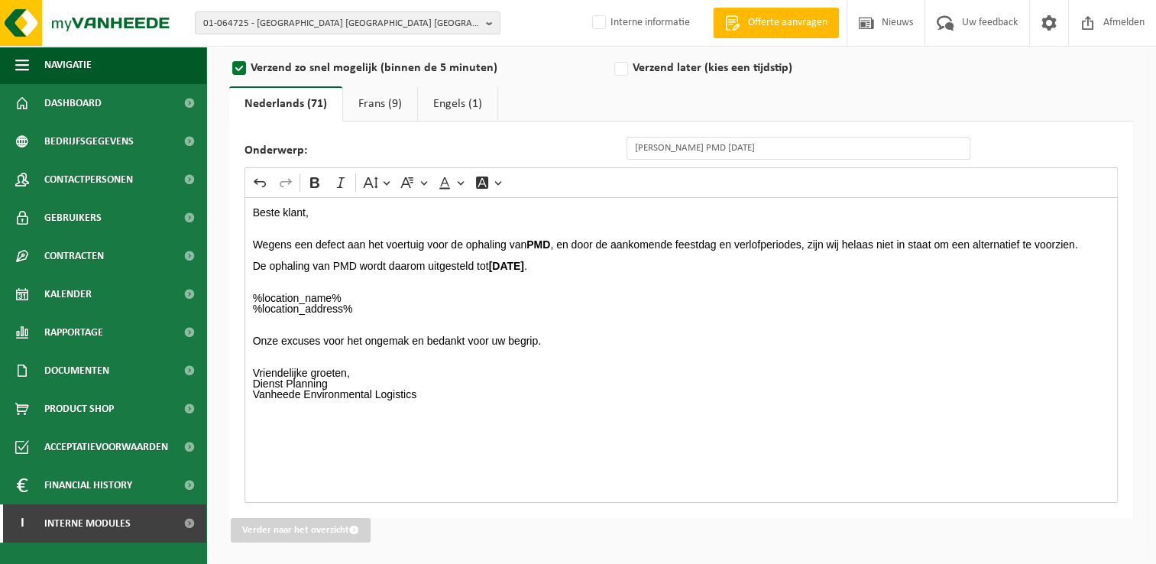
click at [371, 371] on p "Beste klant, Wegens een defect aan het voertuig voor de ophaling van PMD , en d…" at bounding box center [681, 308] width 857 height 203
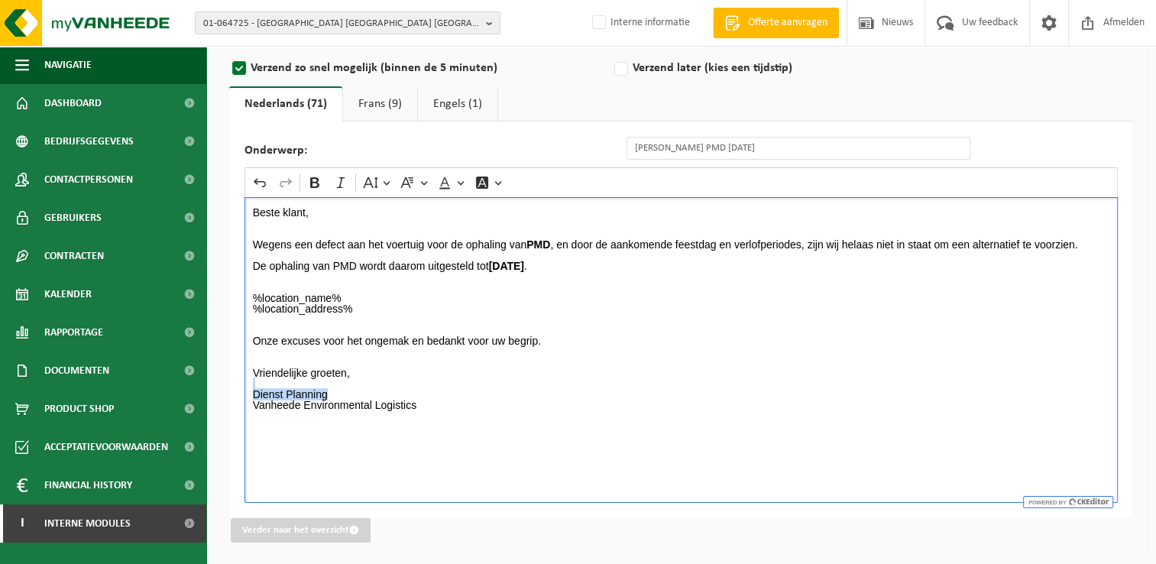
drag, startPoint x: 247, startPoint y: 387, endPoint x: 339, endPoint y: 393, distance: 92.7
click at [339, 393] on div "Beste klant, Wegens een defect aan het voertuig voor de ophaling van PMD , en d…" at bounding box center [681, 350] width 873 height 306
click at [375, 374] on p "Beste klant, Wegens een defect aan het voertuig voor de ophaling van PMD , en d…" at bounding box center [681, 292] width 857 height 171
click at [367, 102] on link "Frans (9)" at bounding box center [380, 103] width 74 height 35
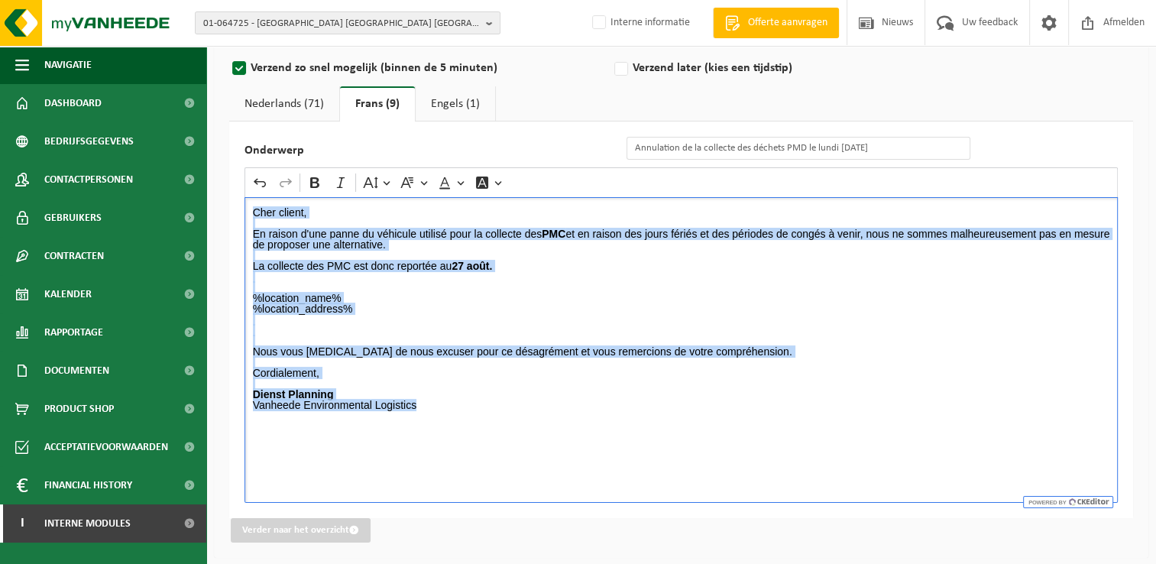
drag, startPoint x: 248, startPoint y: 209, endPoint x: 764, endPoint y: 431, distance: 561.6
click at [764, 431] on div "Cher client, En raison d'une panne du véhicule utilisé pour la collecte des PMC…" at bounding box center [681, 350] width 873 height 306
copy div "Cher client, En raison d'une panne du véhicule utilisé pour la collecte des PMC…"
click at [468, 104] on link "Engels (1)" at bounding box center [455, 103] width 79 height 35
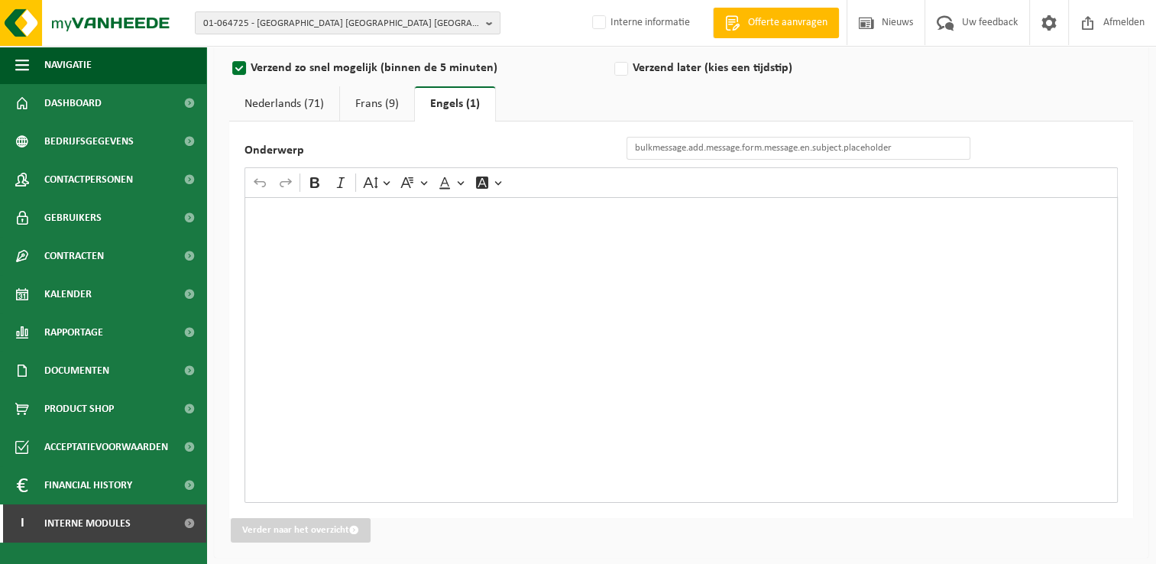
click at [403, 258] on div "Rich Text Editor. Editing area: main. Press Alt+0 for help." at bounding box center [681, 350] width 873 height 306
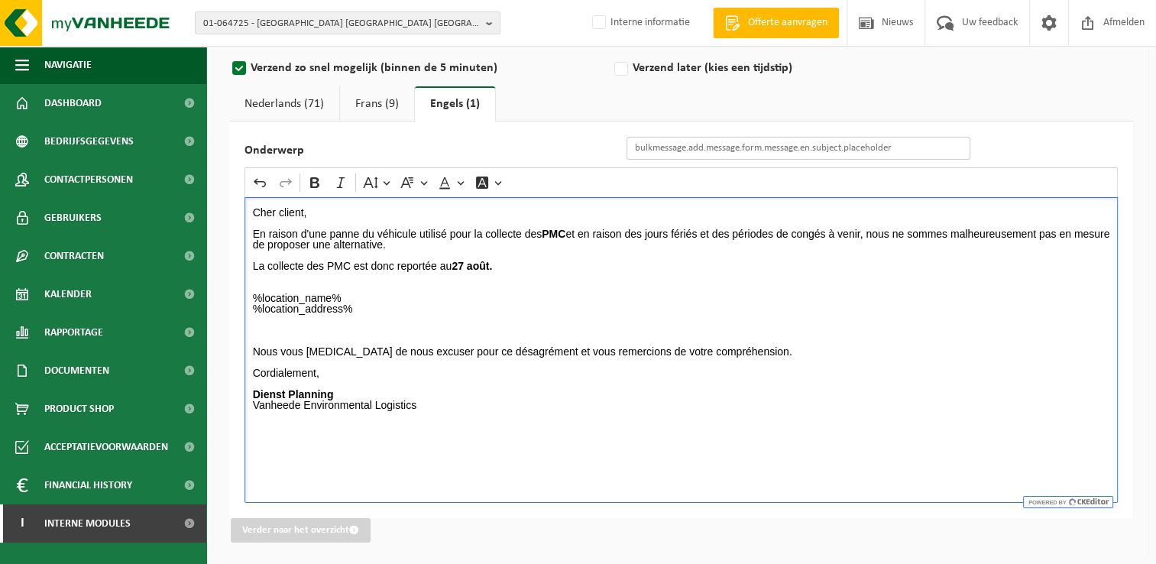
drag, startPoint x: 666, startPoint y: 146, endPoint x: 614, endPoint y: 150, distance: 52.1
click at [666, 146] on input "Onderwerp" at bounding box center [799, 148] width 344 height 23
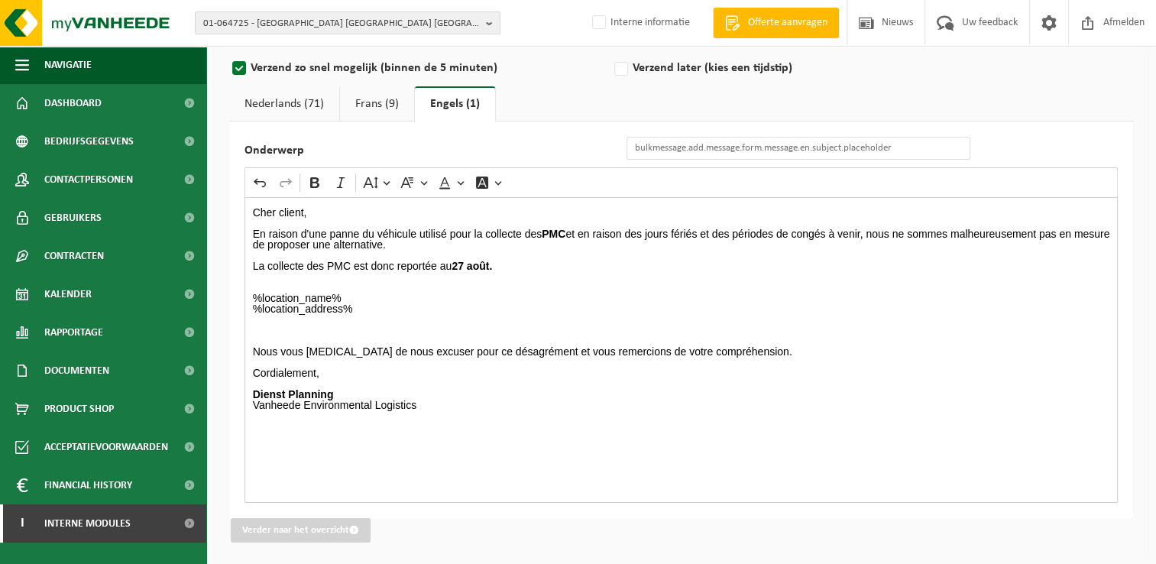
click at [368, 97] on link "Frans (9)" at bounding box center [377, 103] width 74 height 35
drag, startPoint x: 909, startPoint y: 151, endPoint x: 576, endPoint y: 158, distance: 333.2
click at [576, 158] on div "Onderwerp Annulation de la collecte des déchets PMD le lundi 11/08/2025" at bounding box center [615, 148] width 741 height 23
click at [468, 109] on link "Engels (1)" at bounding box center [455, 103] width 79 height 35
click at [645, 145] on input "Onderwerp" at bounding box center [799, 148] width 344 height 23
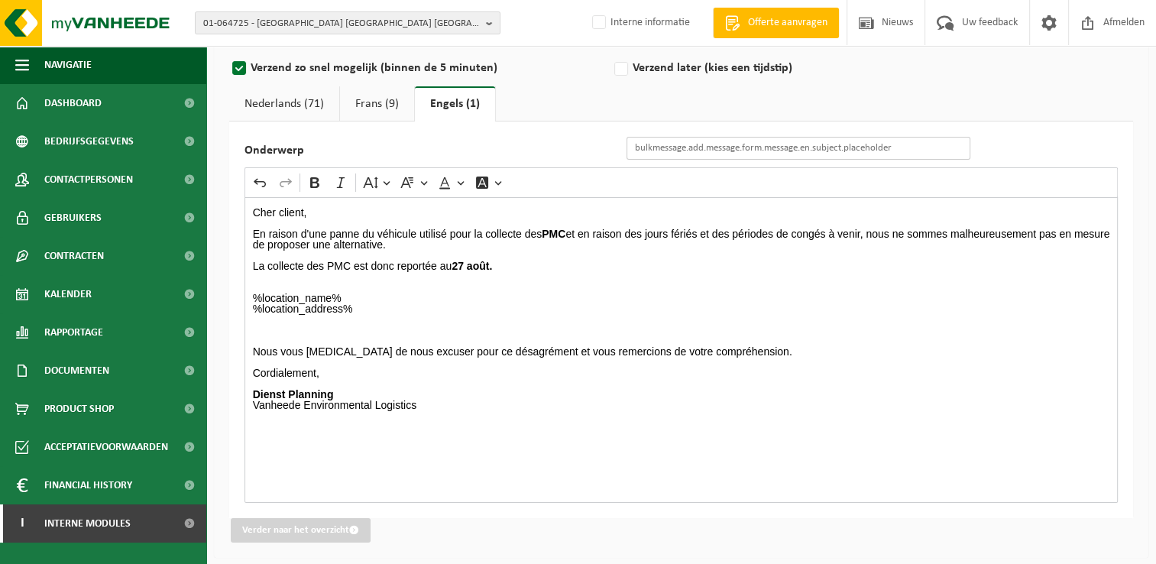
paste input "Annulation de la collecte des déchets PMD le lundi 11/08/2025"
type input "Annulation de la collecte des déchets PMD le lundi 11/08/2025"
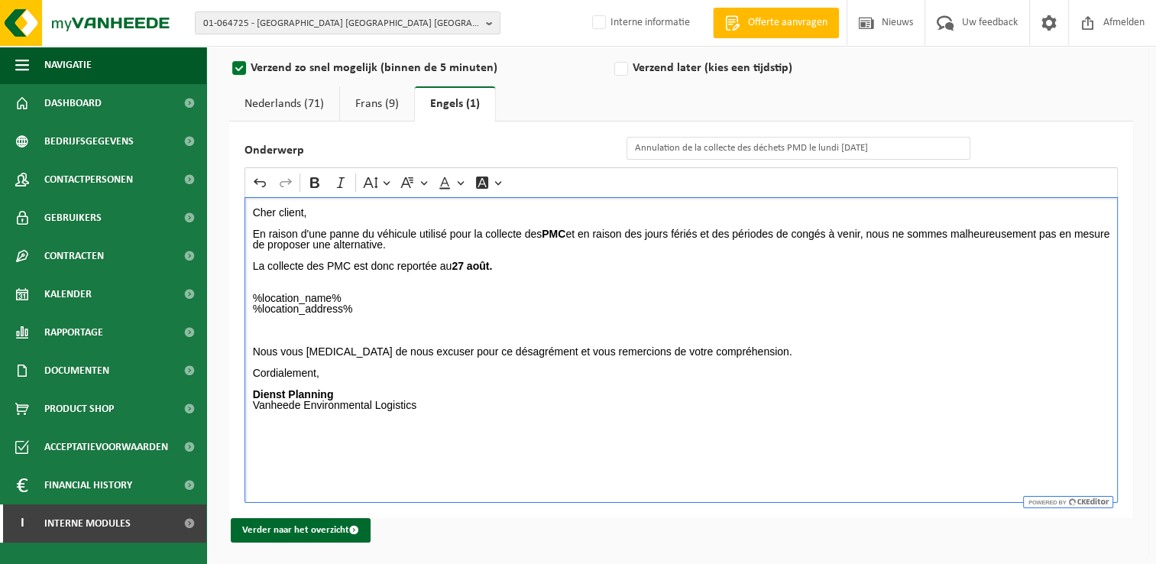
click at [634, 280] on p "Rich Text Editor. Editing area: main. Press Alt+0 for help." at bounding box center [681, 276] width 857 height 11
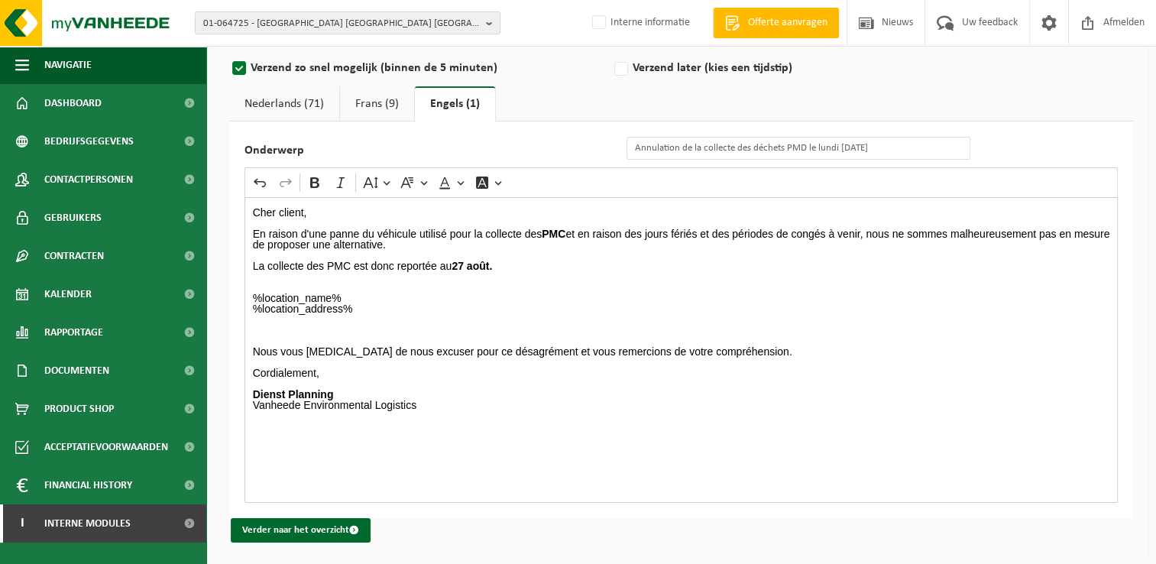
click at [288, 101] on link "Nederlands (71)" at bounding box center [284, 103] width 110 height 35
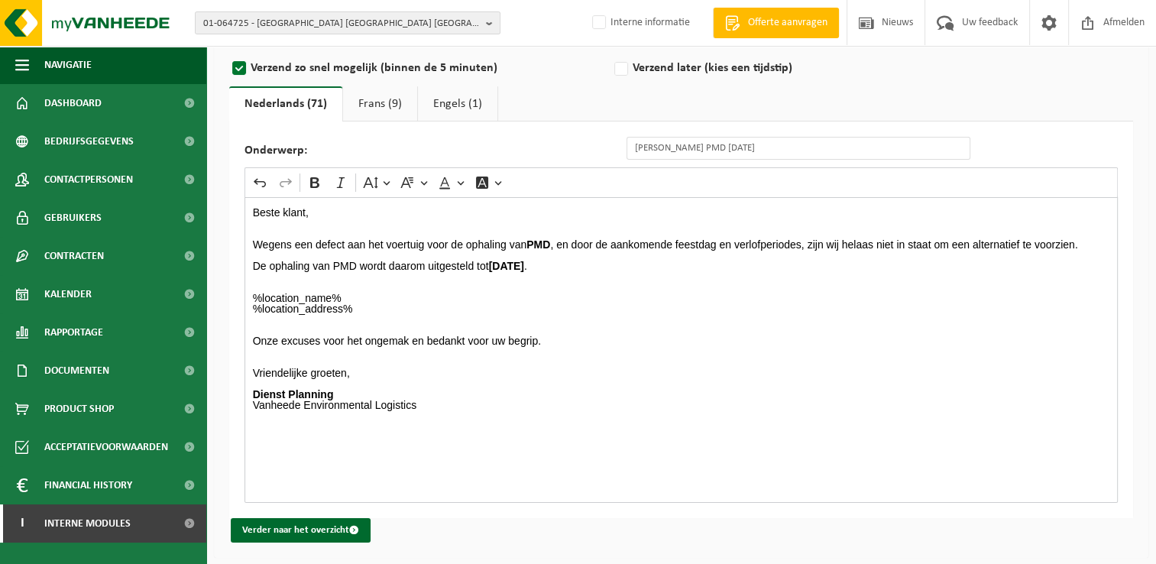
click at [443, 105] on link "Engels (1)" at bounding box center [457, 103] width 79 height 35
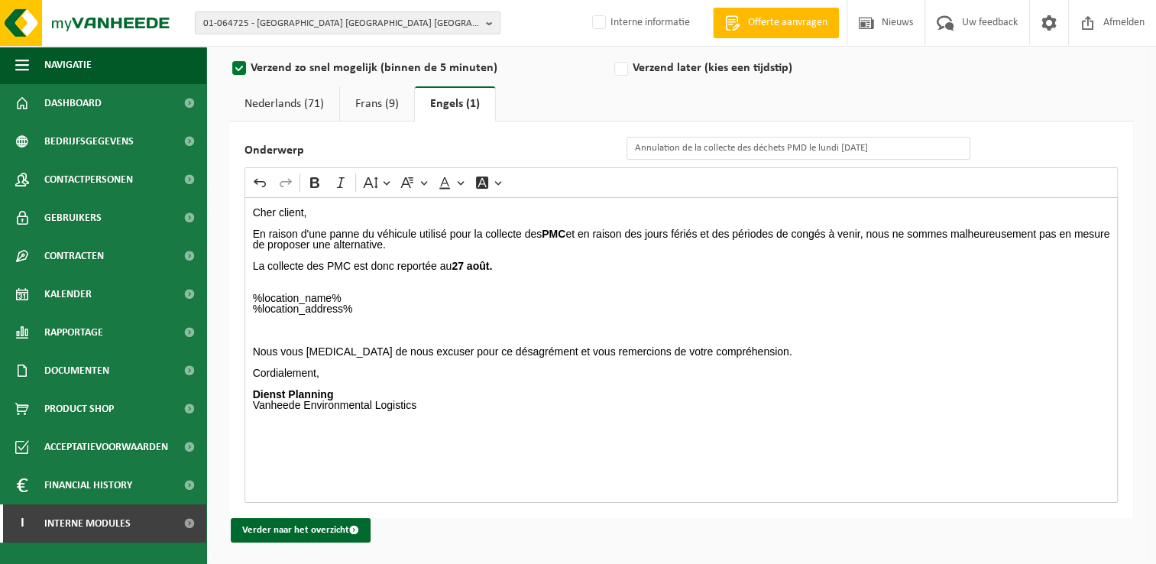
click at [388, 99] on link "Frans (9)" at bounding box center [377, 103] width 74 height 35
click at [345, 528] on button "Verder naar het overzicht" at bounding box center [301, 530] width 140 height 24
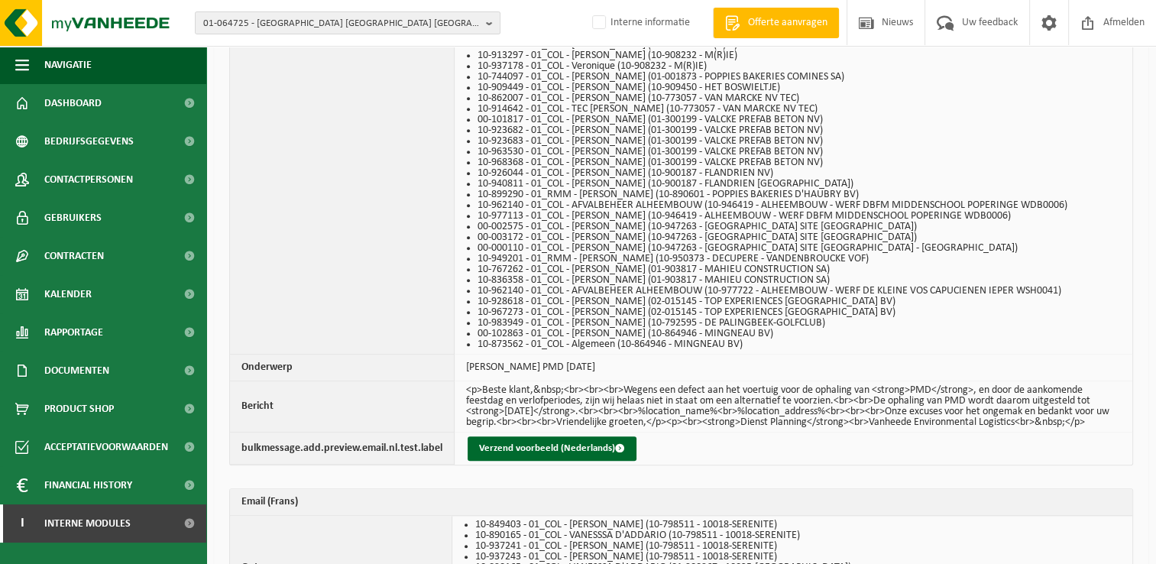
scroll to position [1528, 0]
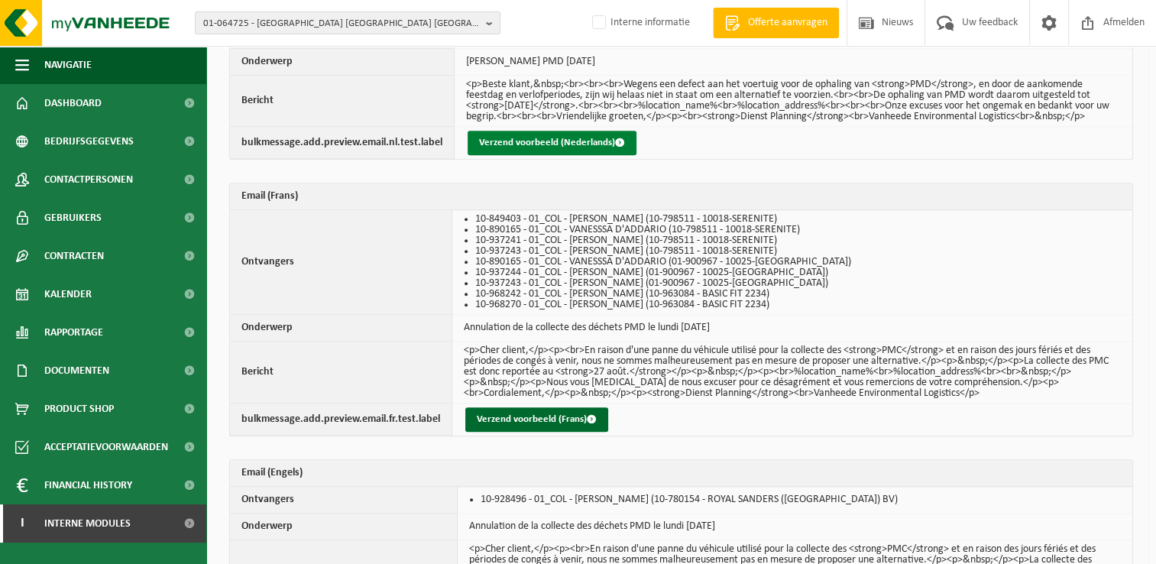
click at [594, 150] on button "Verzend voorbeeld (Nederlands)" at bounding box center [552, 143] width 169 height 24
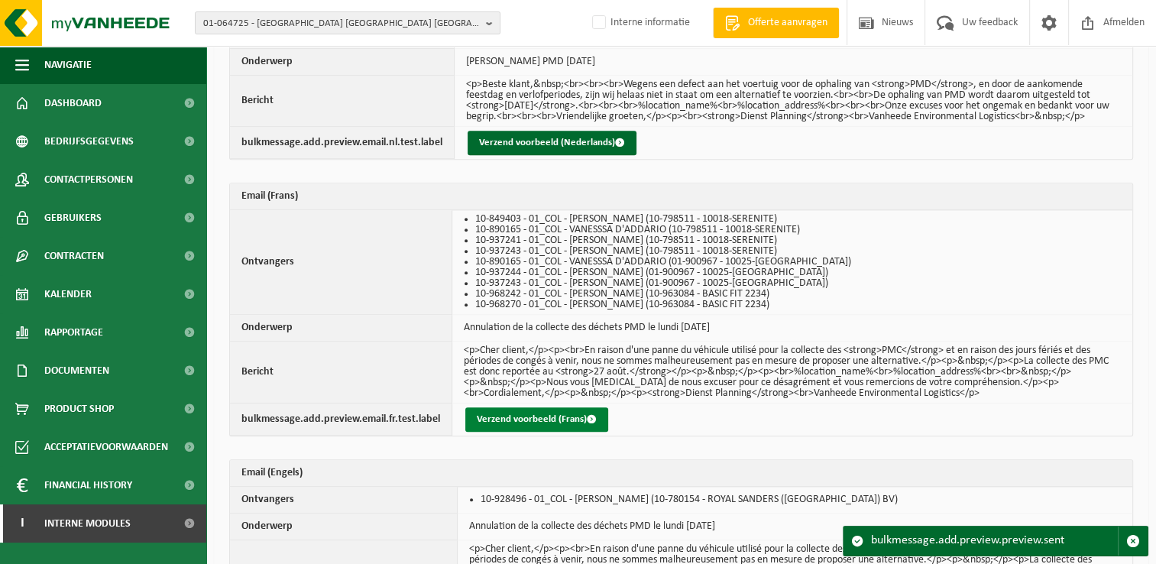
click at [587, 424] on span "button" at bounding box center [592, 419] width 10 height 10
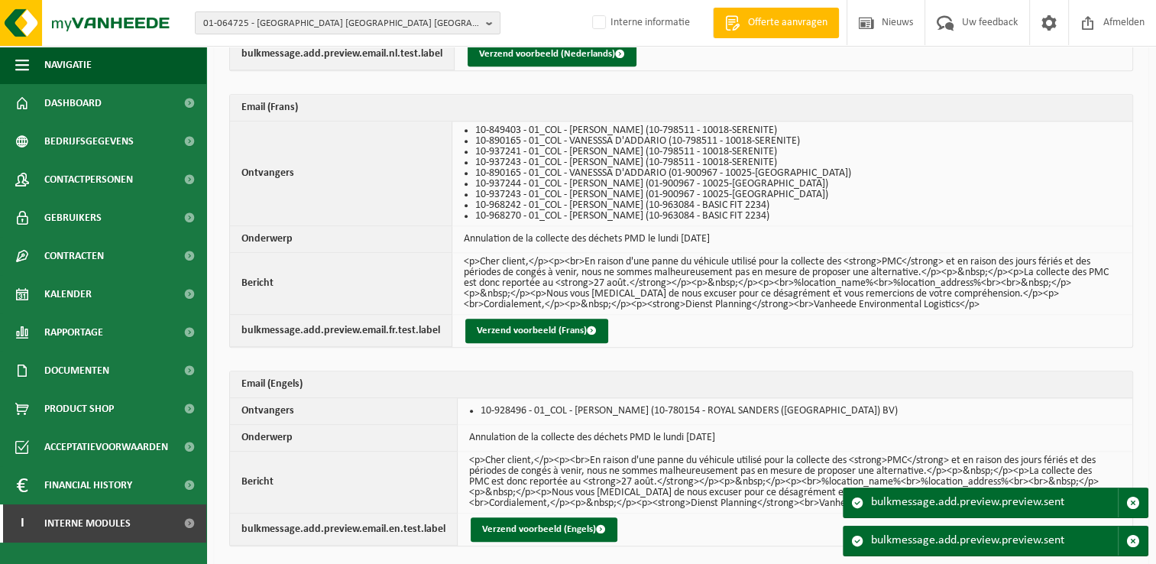
scroll to position [1674, 0]
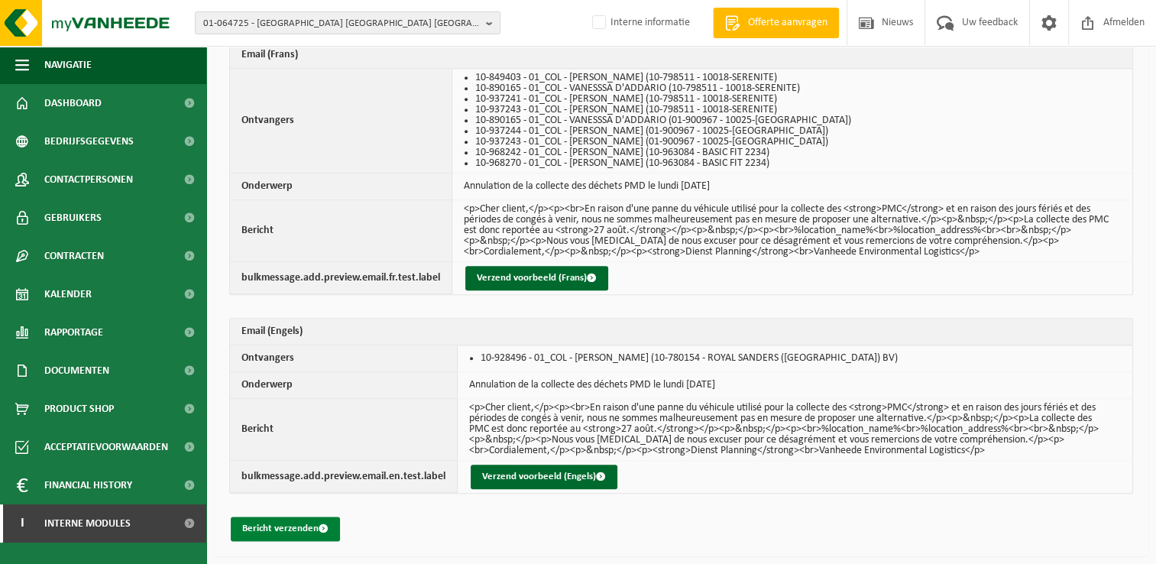
click at [284, 536] on button "Bericht verzenden" at bounding box center [285, 529] width 109 height 24
